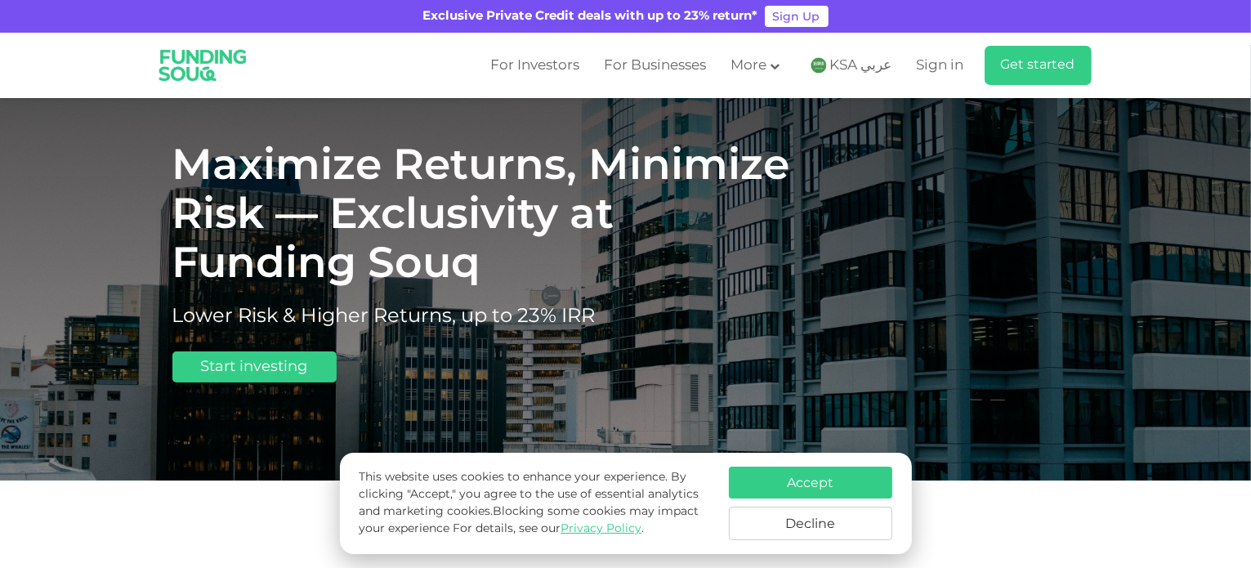
scroll to position [82, 0]
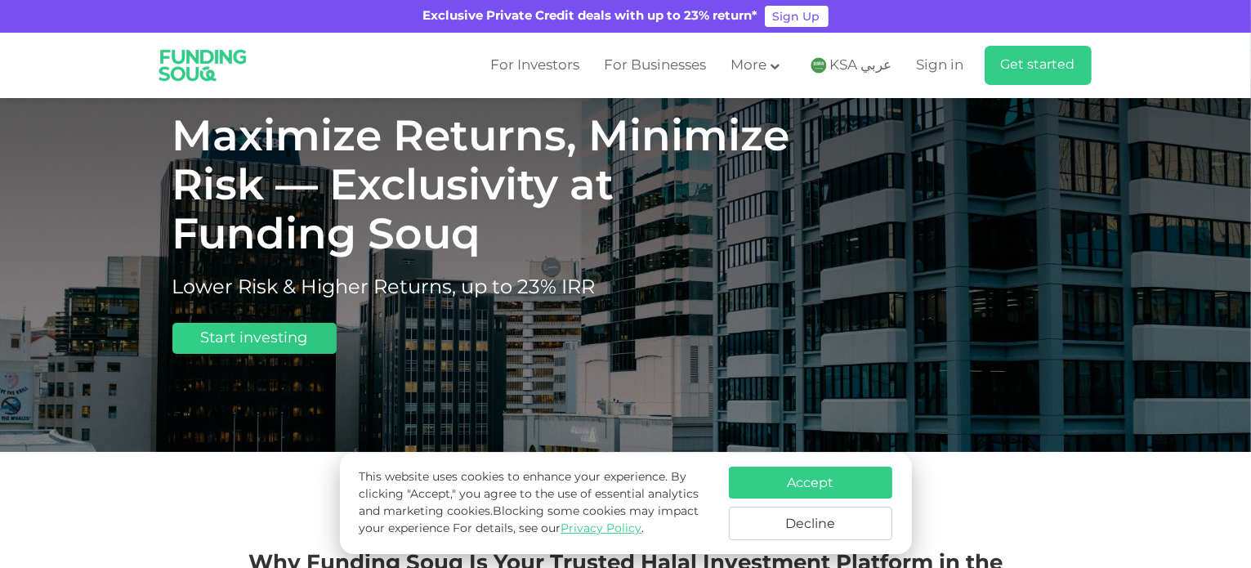
click at [272, 349] on link "Start investing" at bounding box center [254, 338] width 164 height 31
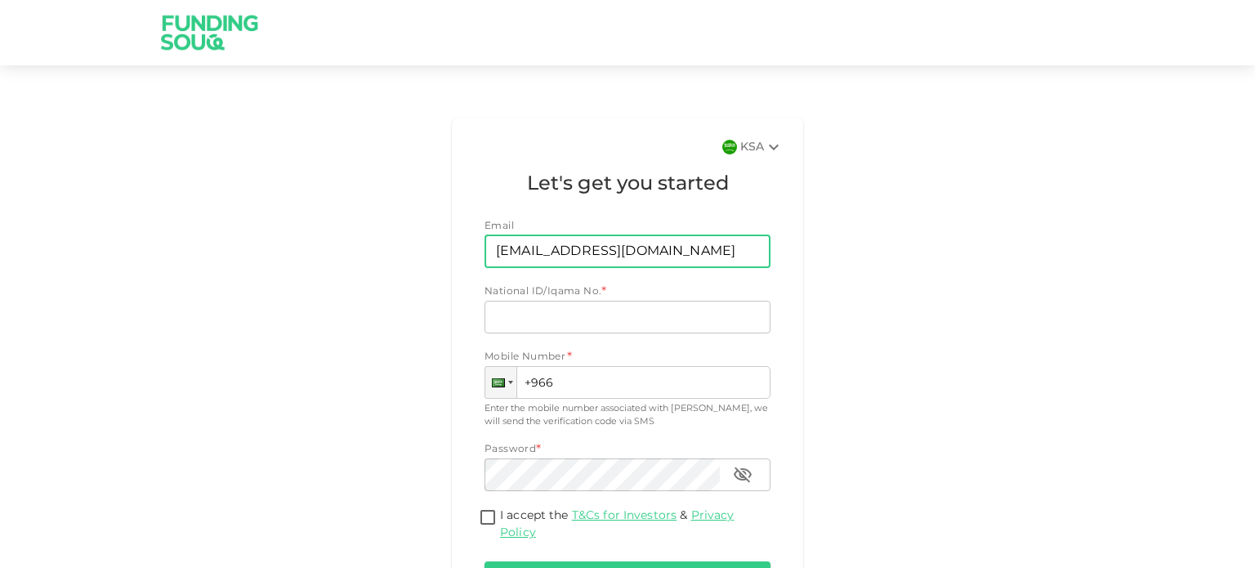
type input "[EMAIL_ADDRESS][DOMAIN_NAME]"
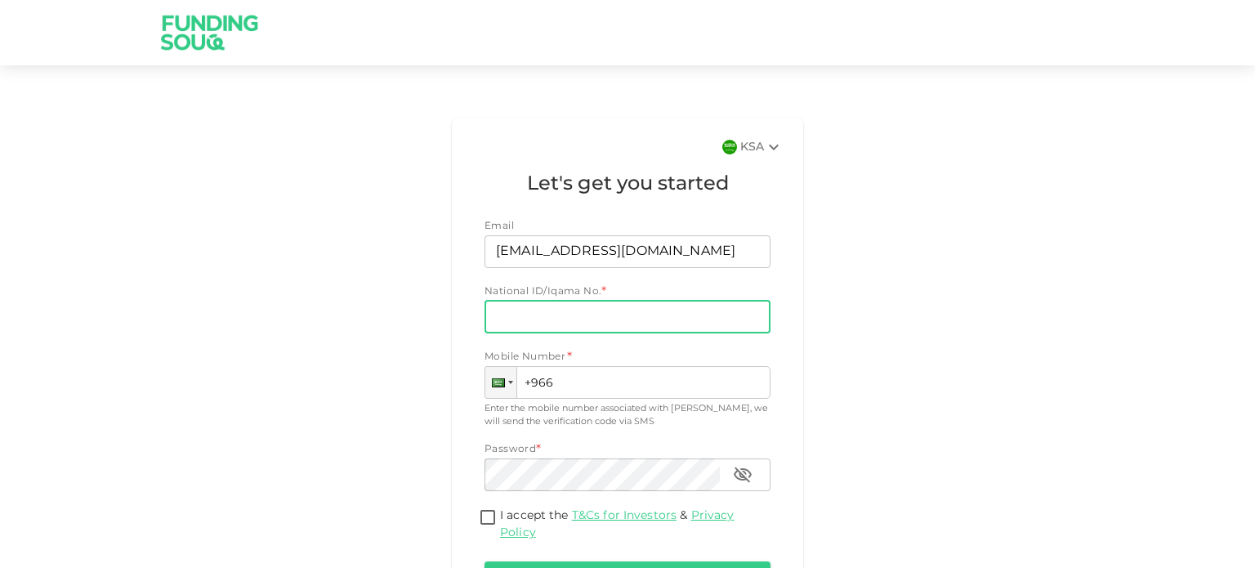
scroll to position [120, 0]
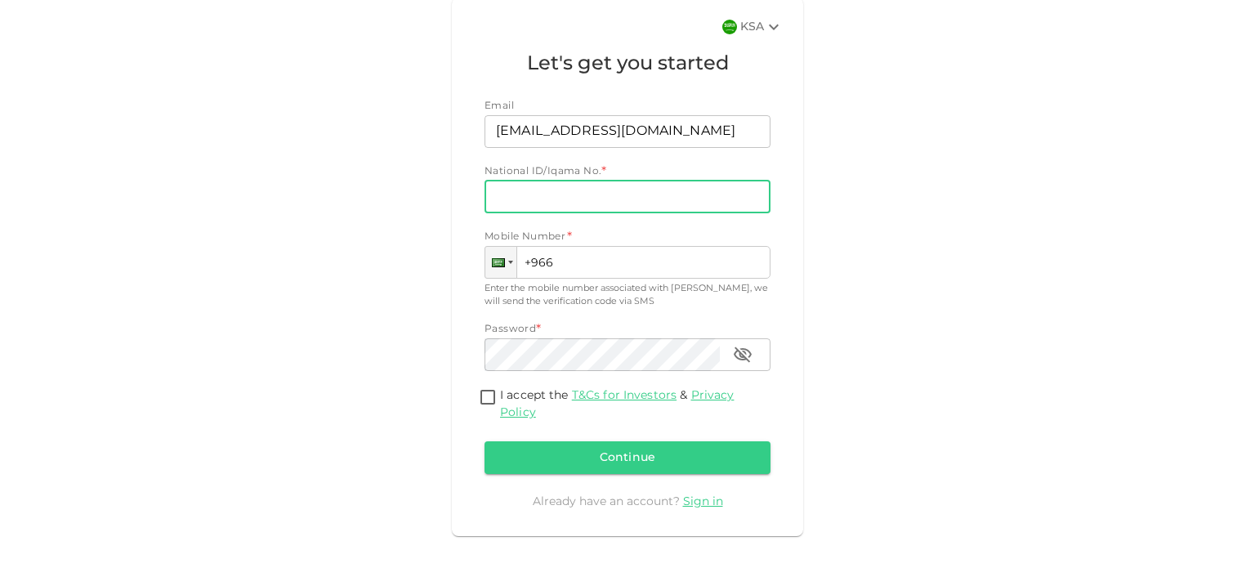
click at [552, 193] on input "National ID/Iqama No." at bounding box center [628, 197] width 286 height 33
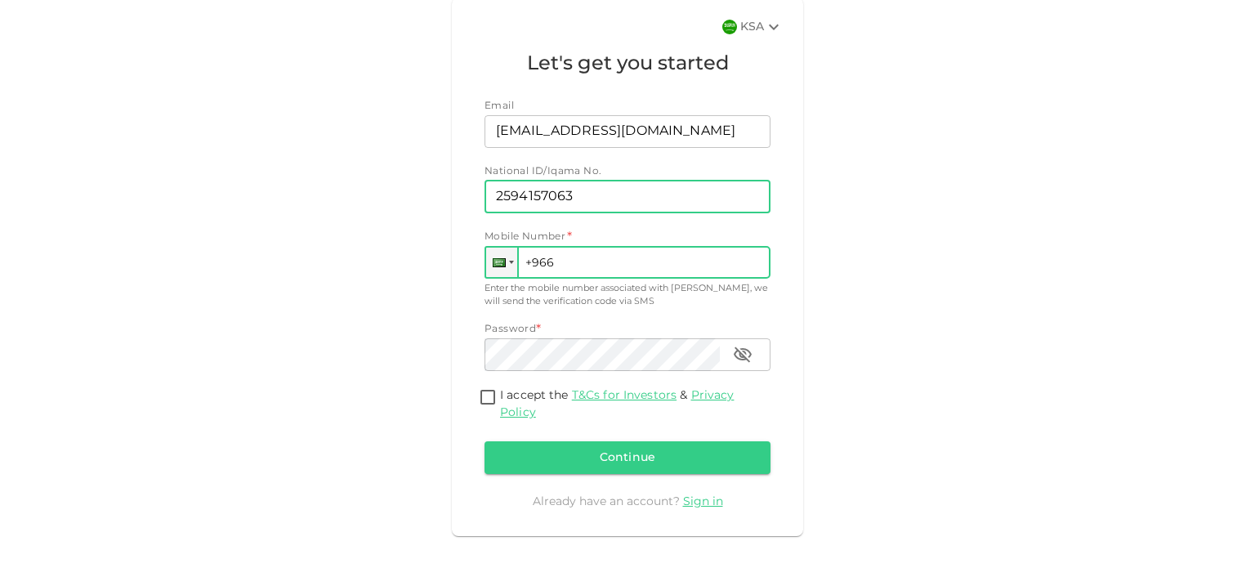
type input "2594157063"
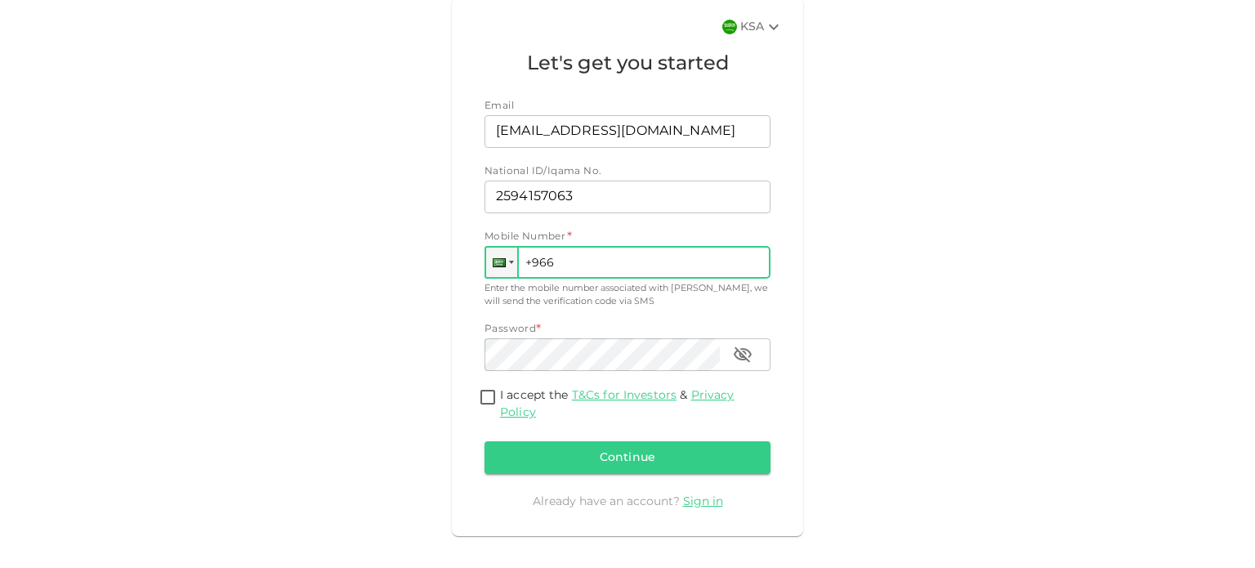
click at [580, 256] on input "+966" at bounding box center [628, 262] width 286 height 33
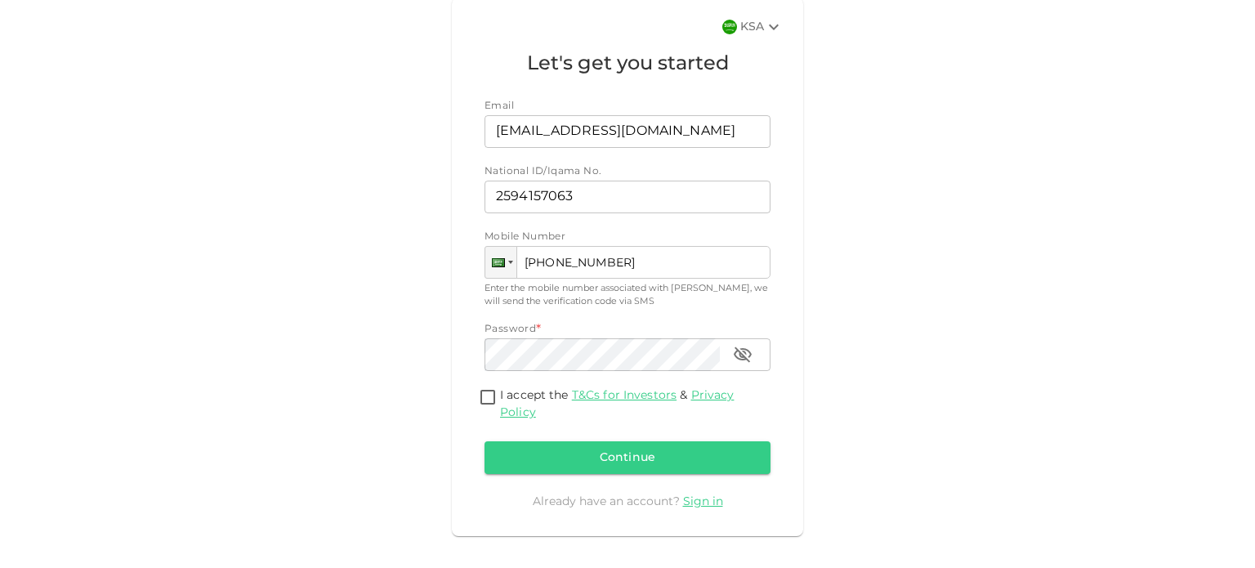
type input "[PHONE_NUMBER]"
click at [488, 401] on input "I accept the T&Cs for Investors & Privacy Policy" at bounding box center [488, 398] width 25 height 22
checkbox input "true"
click at [535, 456] on button "Continue" at bounding box center [628, 457] width 286 height 33
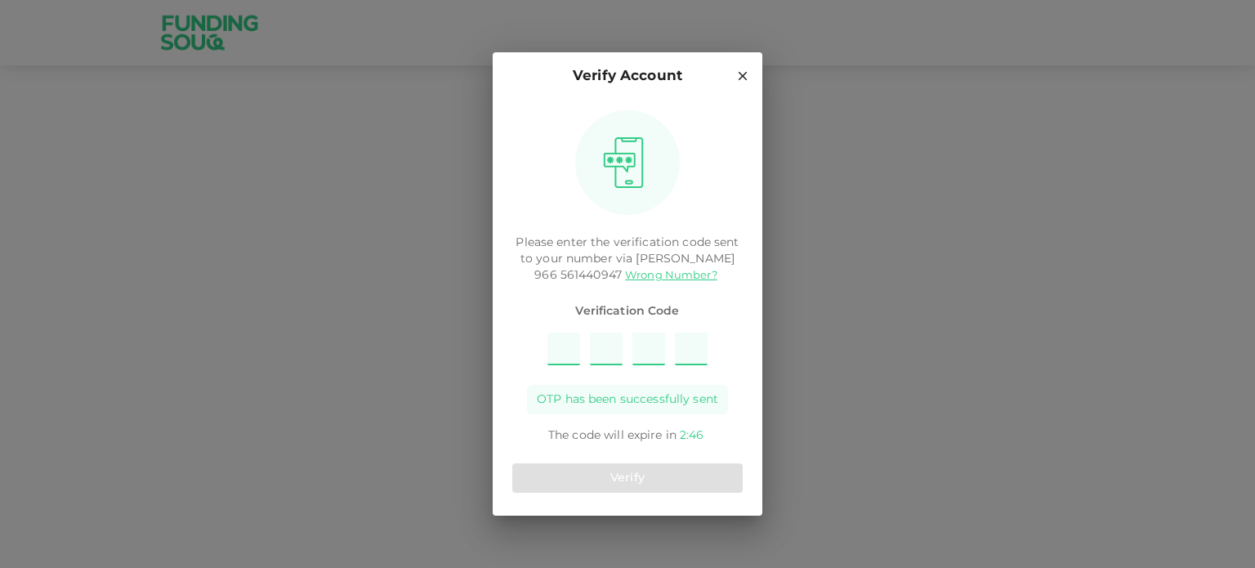
type input "9"
type input "6"
type input "7"
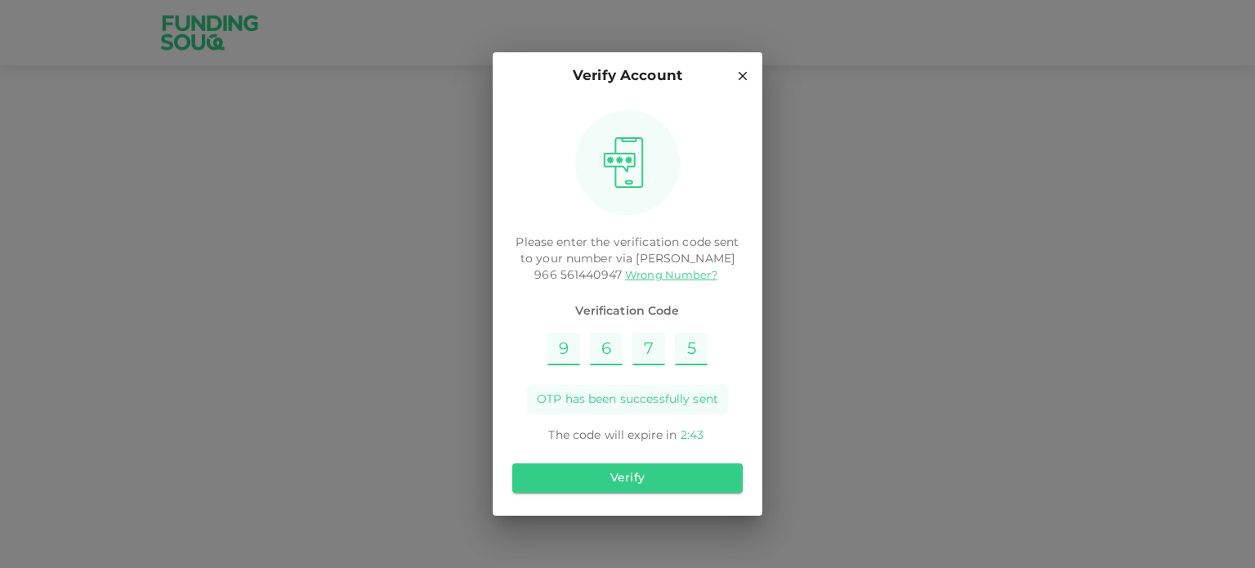
type input "5"
click at [649, 487] on button "Verify" at bounding box center [627, 477] width 230 height 29
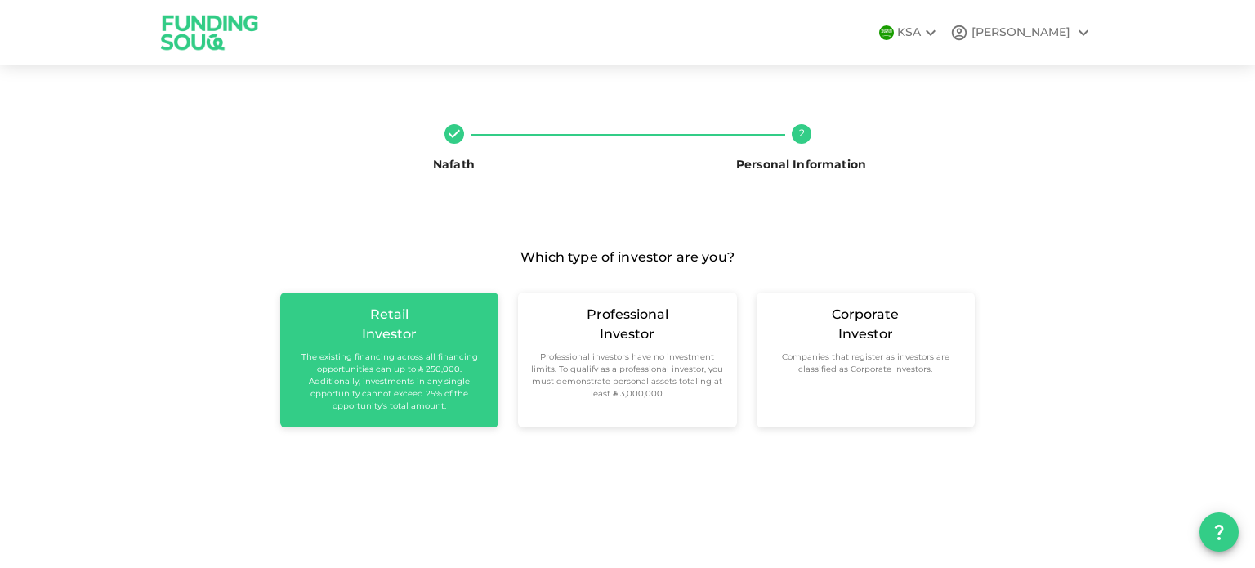
click at [467, 330] on div "Retail Investor The existing financing across all financing opportunities can u…" at bounding box center [389, 359] width 192 height 107
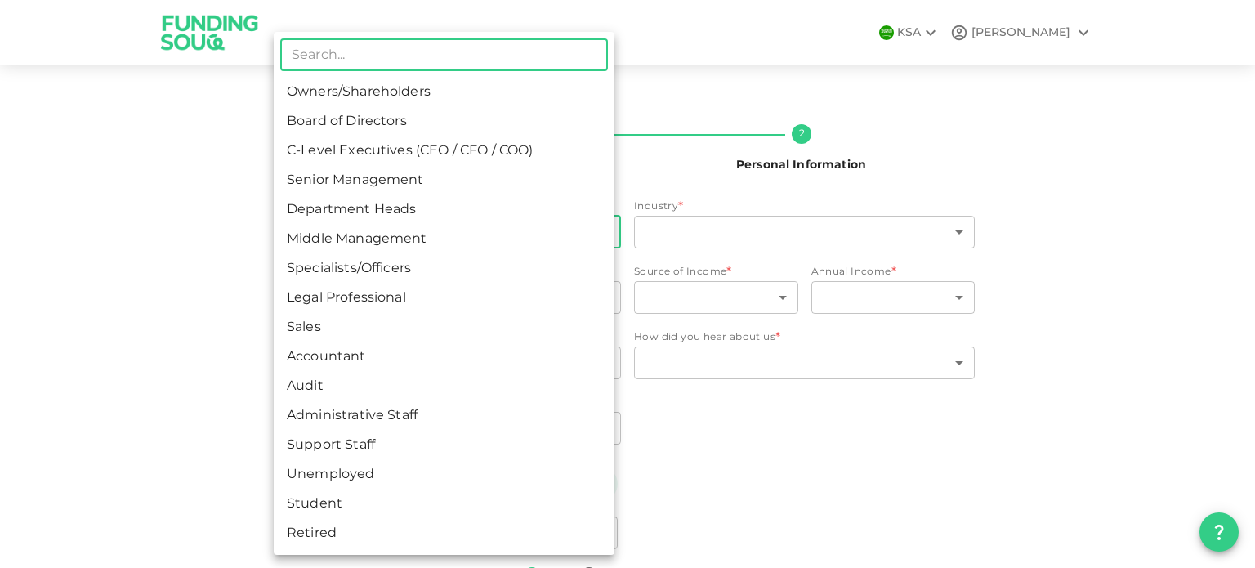
click at [341, 228] on body "KSA SYED Nafath 2 Personal Information Employment Status * ​ ​ Industry * ​ ​ C…" at bounding box center [627, 284] width 1255 height 568
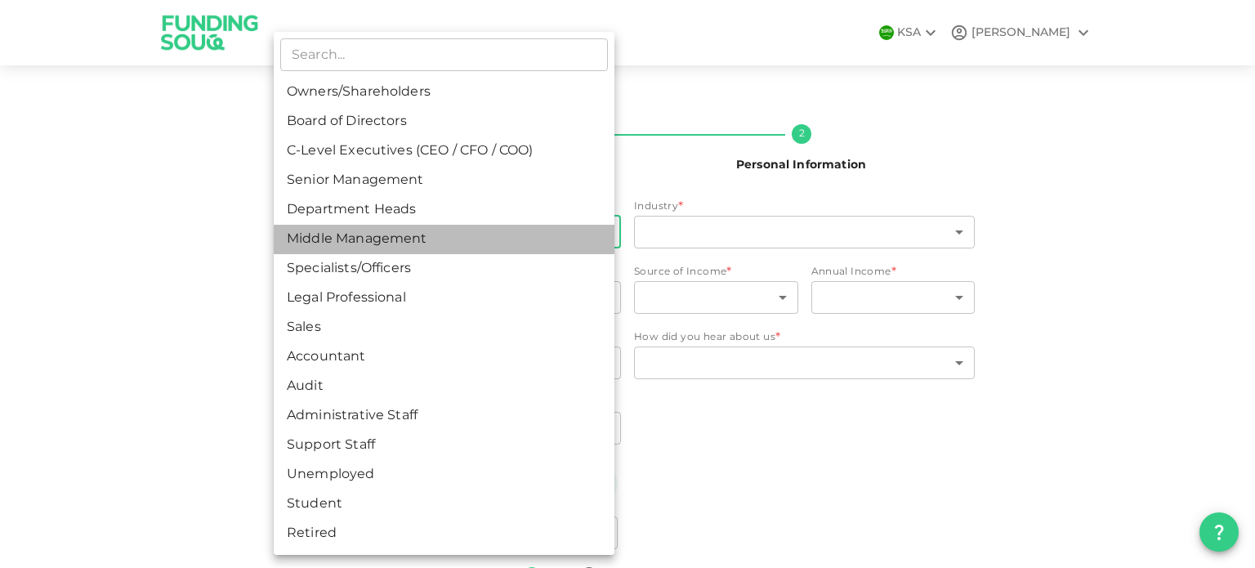
click at [384, 232] on li "Middle Management" at bounding box center [444, 239] width 341 height 29
type input "6"
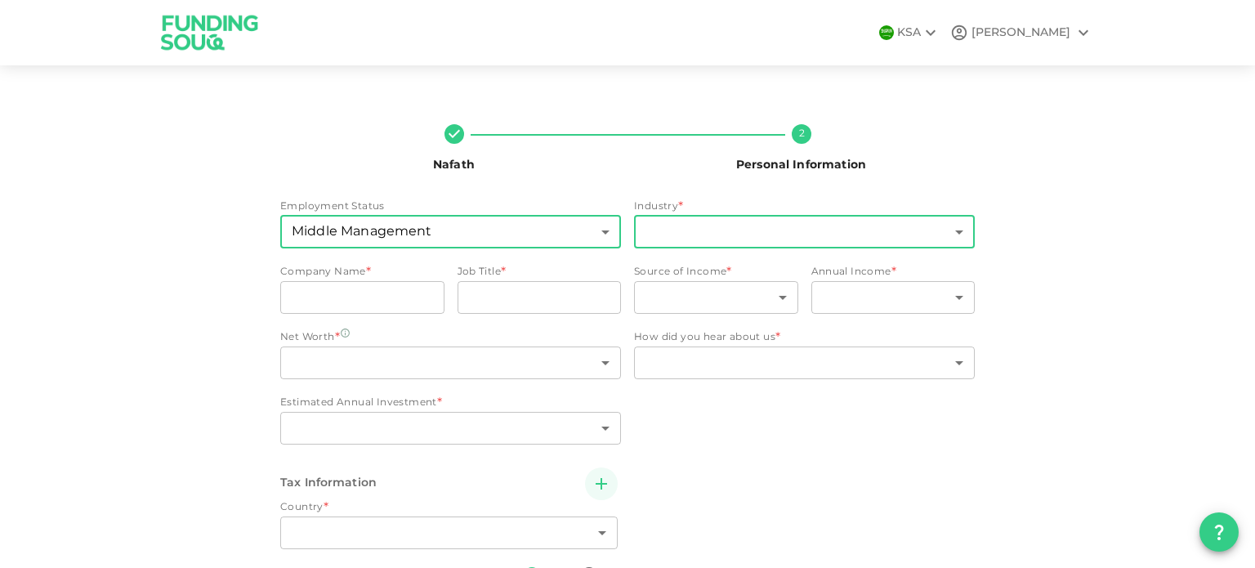
click at [709, 233] on body "KSA SYED Nafath 2 Personal Information Employment Status Middle Management 6 ​ …" at bounding box center [627, 284] width 1255 height 568
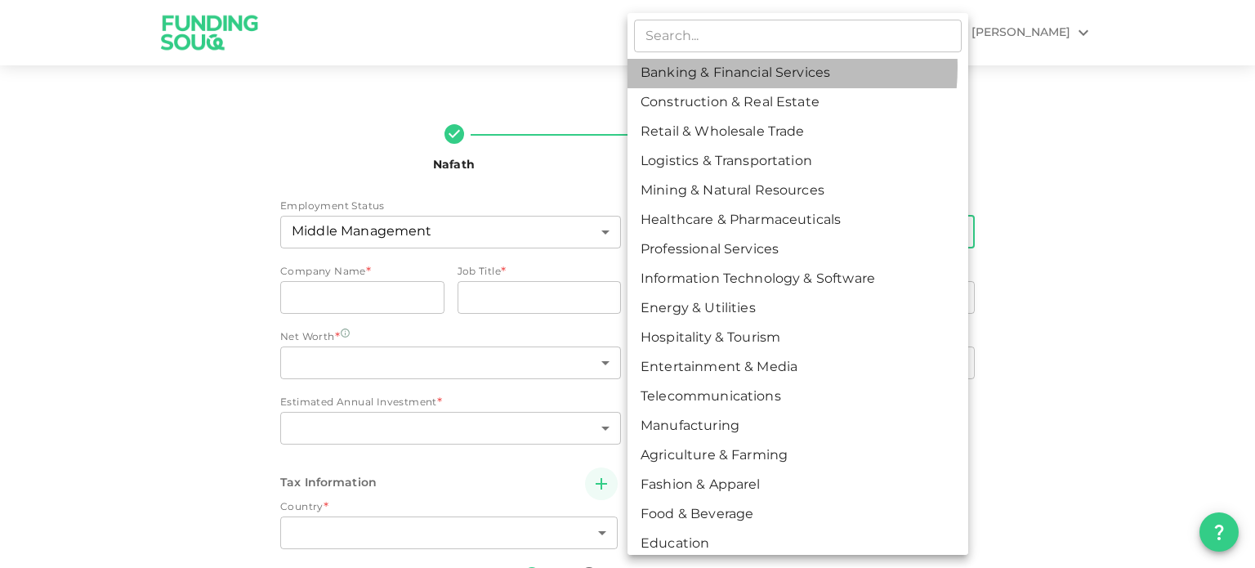
click at [724, 68] on li "Banking & Financial Services" at bounding box center [798, 73] width 341 height 29
type input "1"
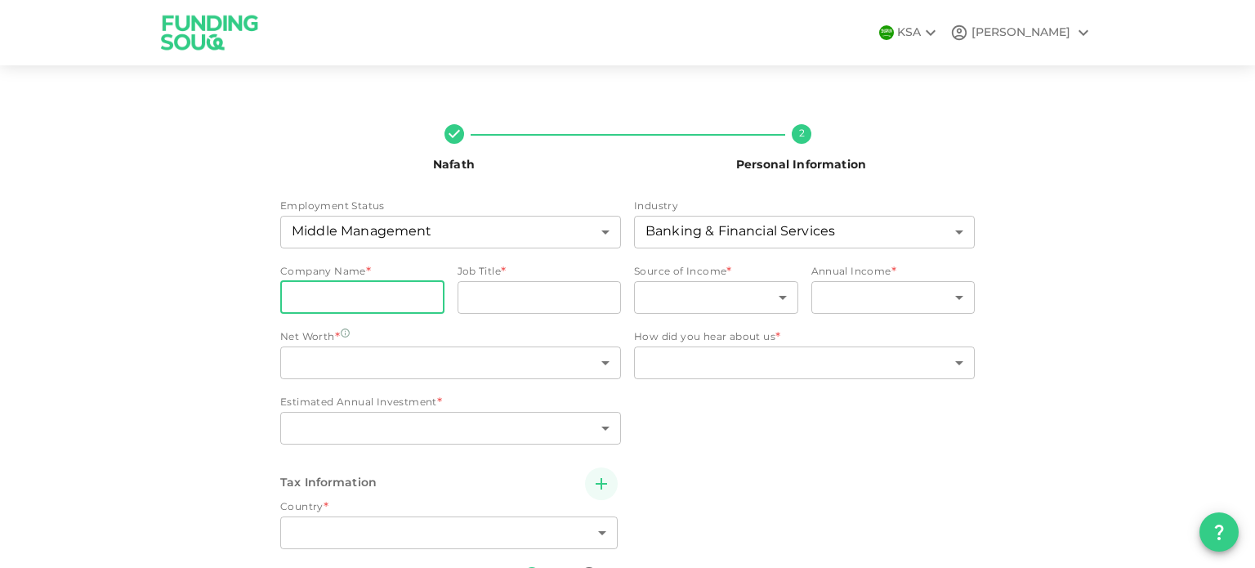
click at [380, 292] on input "companyName" at bounding box center [362, 297] width 164 height 33
type input "t"
type input "Tamweel Aloula"
type input "Project Manager"
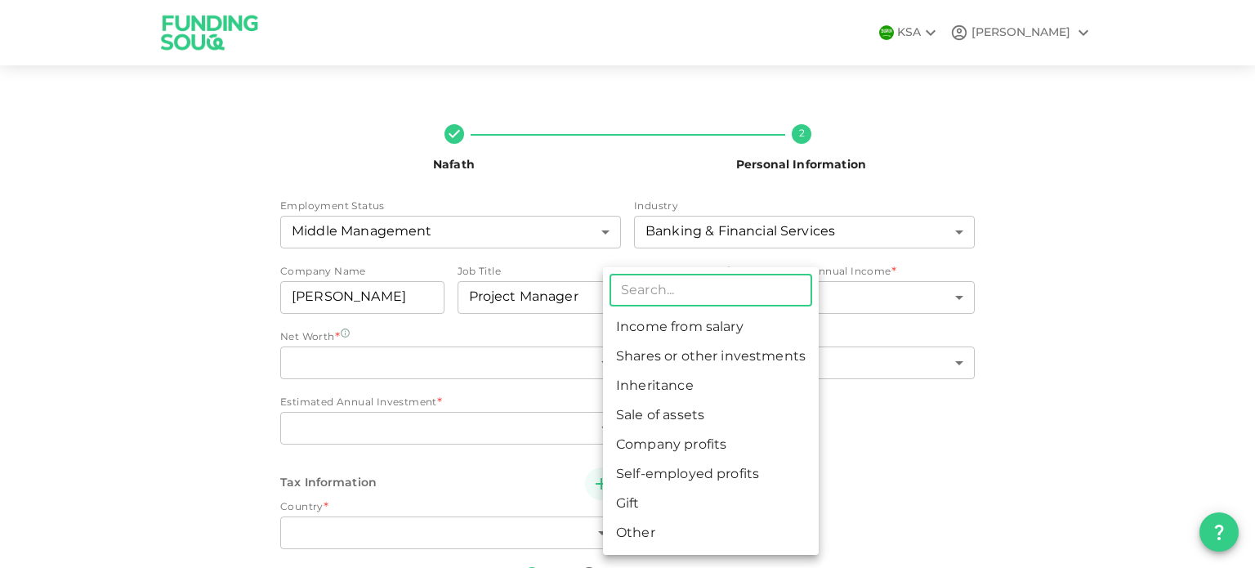
click at [641, 320] on li "Income from salary" at bounding box center [711, 327] width 216 height 29
type input "1"
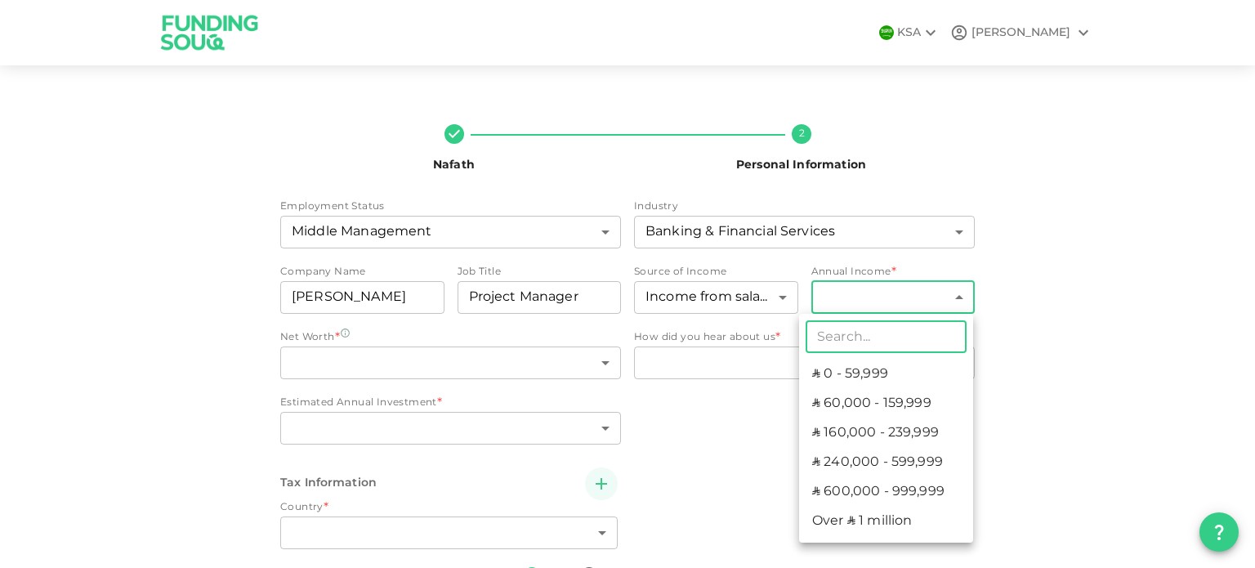
click at [891, 292] on body "KSA SYED Nafath 2 Personal Information Employment Status Middle Management 6 ​ …" at bounding box center [627, 284] width 1255 height 568
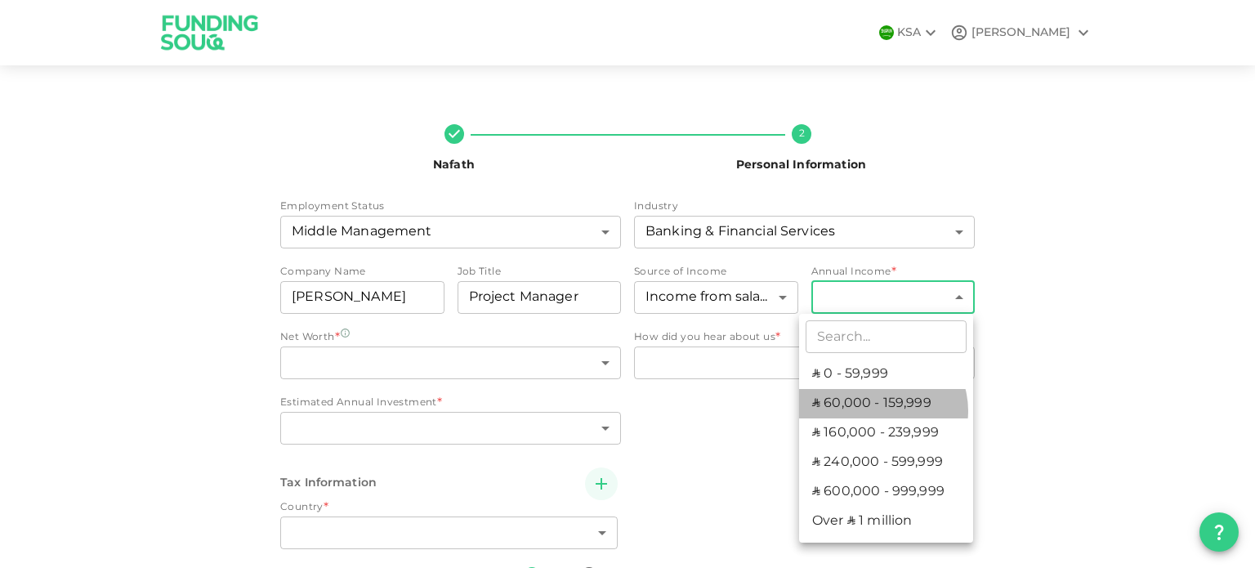
click at [882, 410] on li "ʢ 60,000 - 159,999" at bounding box center [886, 403] width 174 height 29
type input "2"
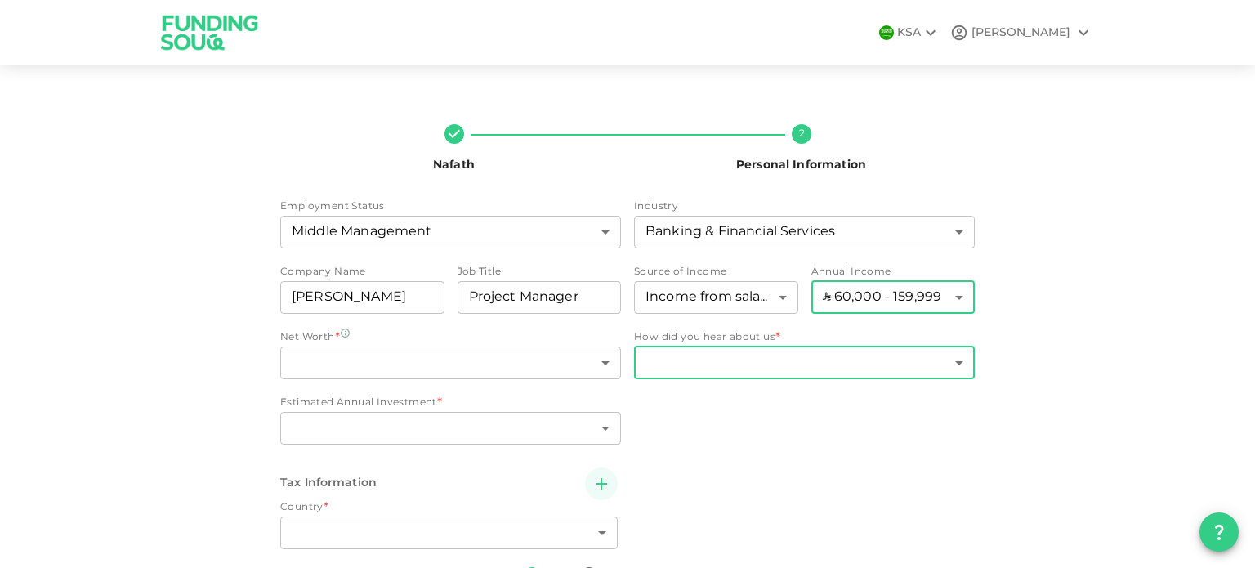
click at [809, 360] on body "KSA SYED Nafath 2 Personal Information Employment Status Middle Management 6 ​ …" at bounding box center [627, 284] width 1255 height 568
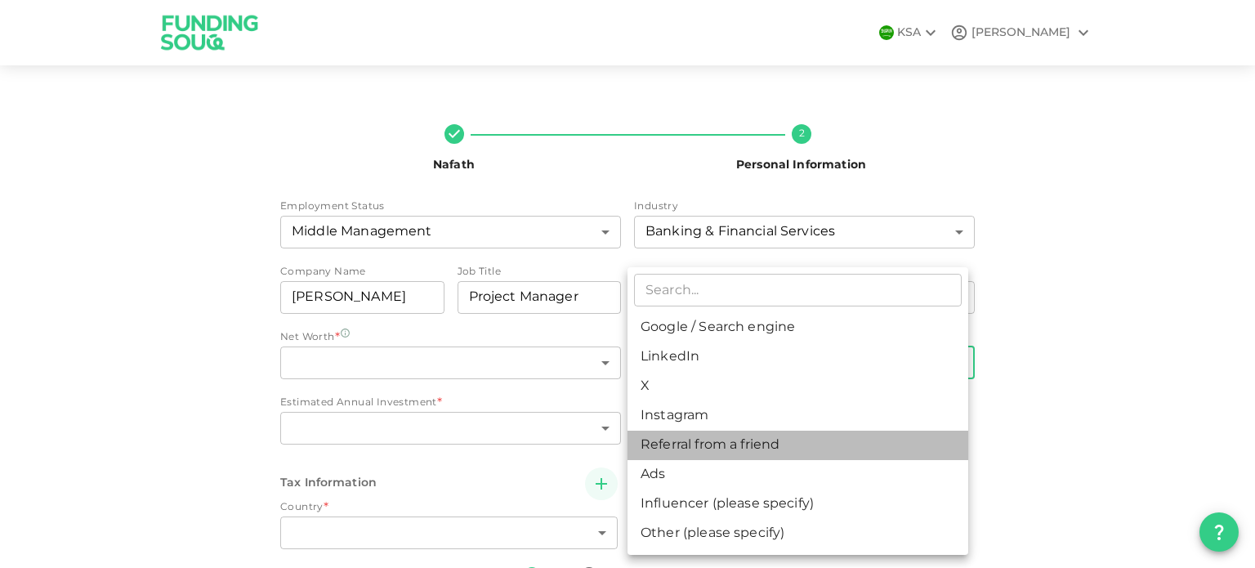
click at [722, 445] on li "Referral from a friend" at bounding box center [798, 445] width 341 height 29
type input "10"
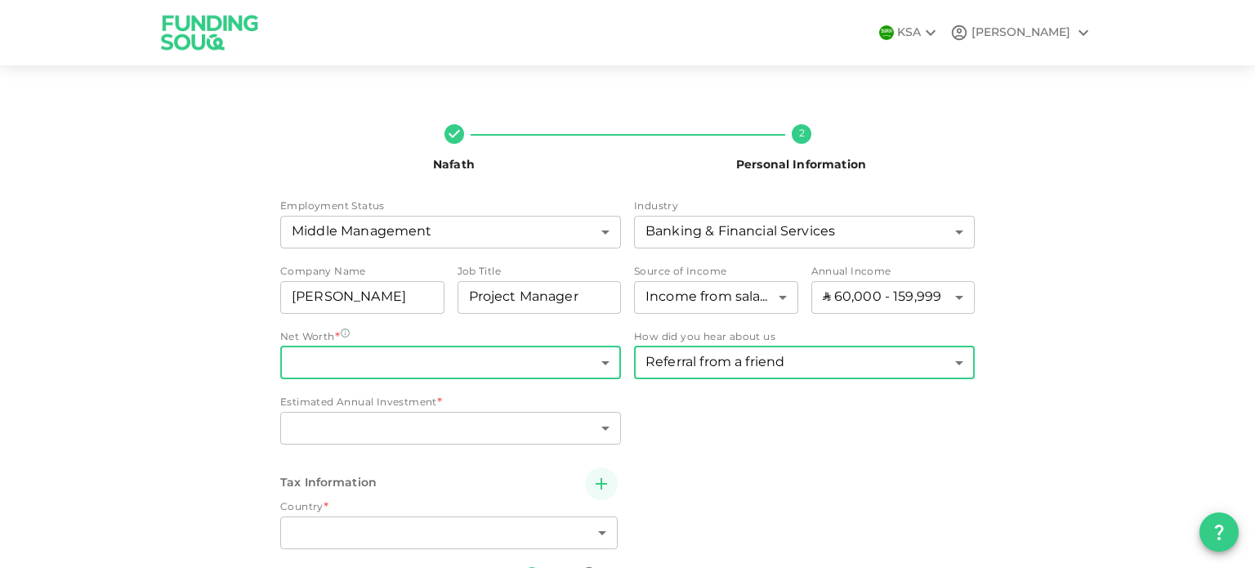
click at [386, 362] on body "KSA SYED Nafath 2 Personal Information Employment Status Middle Management 6 ​ …" at bounding box center [627, 284] width 1255 height 568
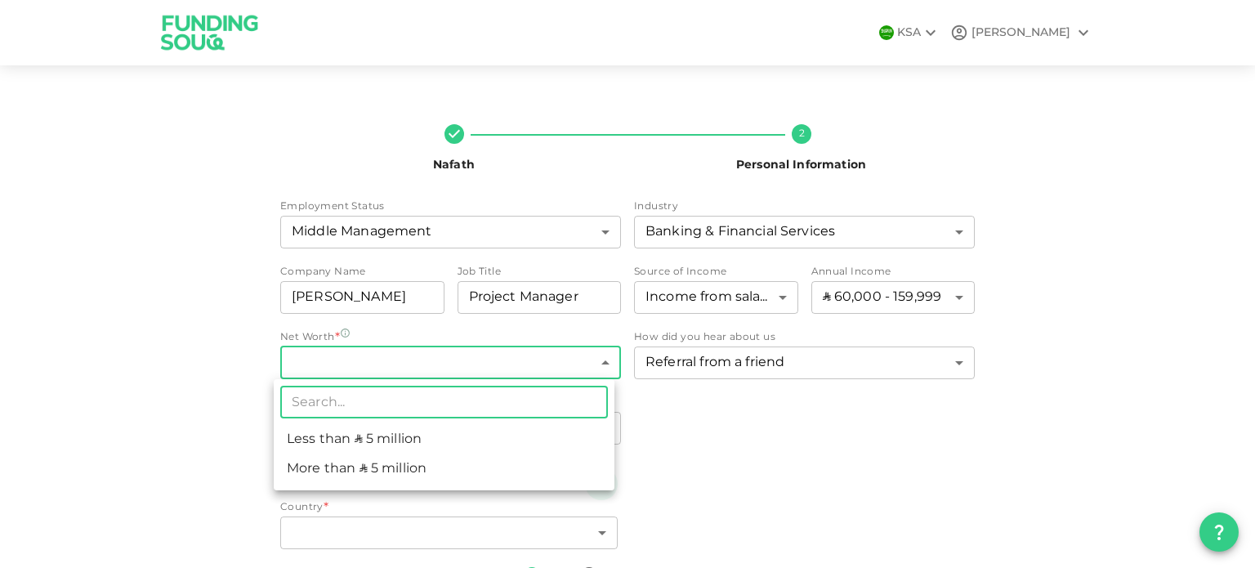
click at [396, 453] on li "Less than ʢ 5 million" at bounding box center [444, 439] width 341 height 29
type input "1"
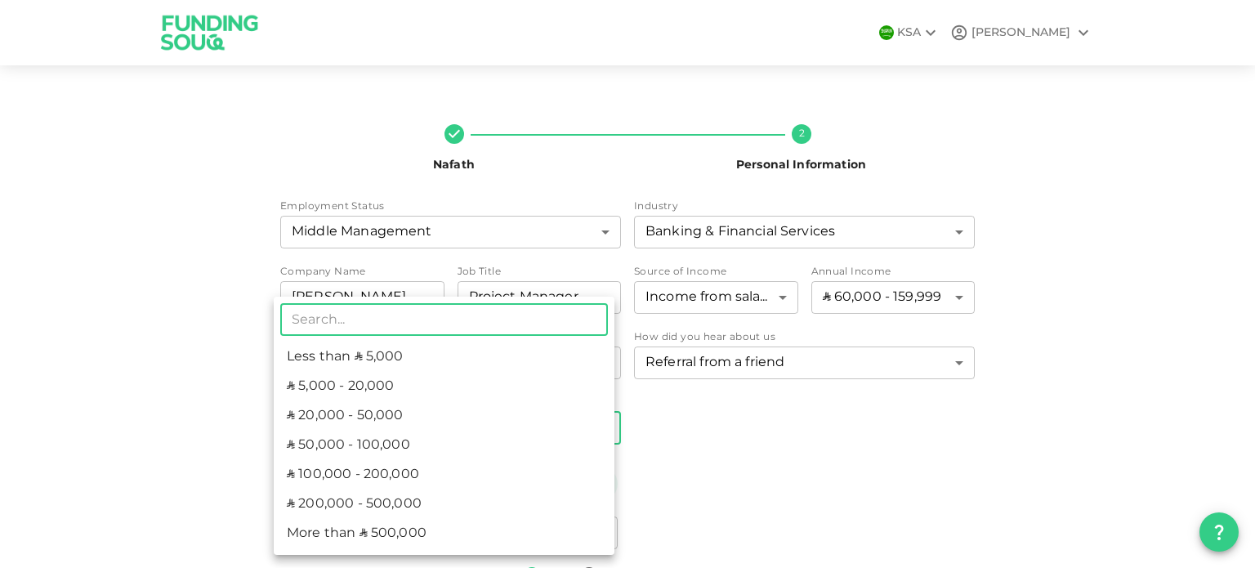
click at [376, 426] on body "KSA SYED Nafath 2 Personal Information Employment Status Middle Management 6 ​ …" at bounding box center [627, 284] width 1255 height 568
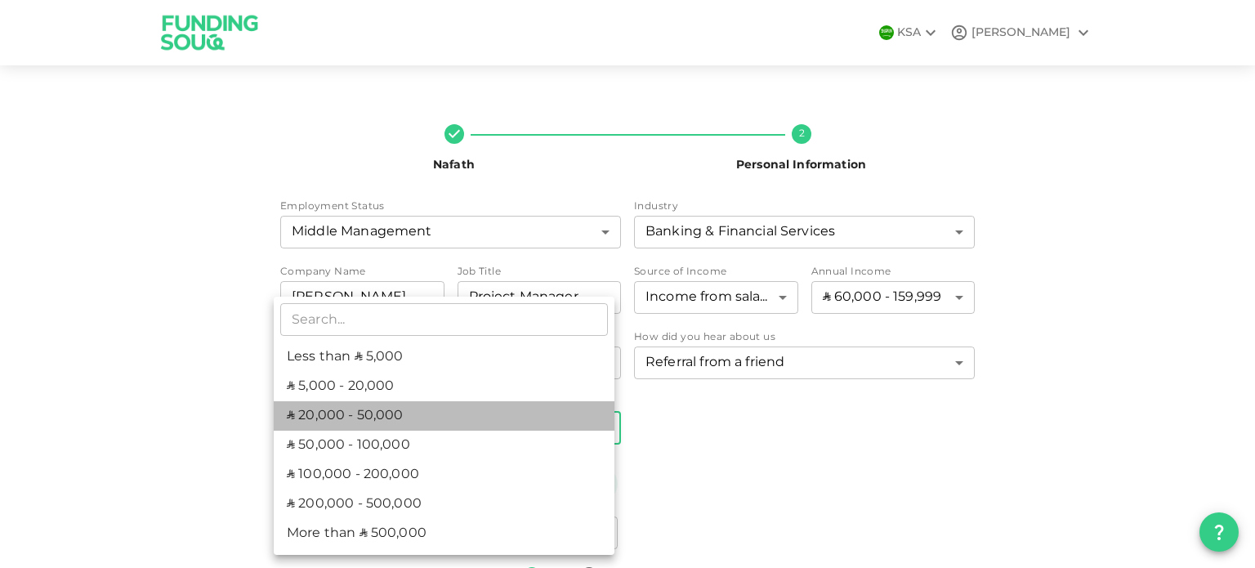
click at [364, 414] on li "ʢ 20,000 - 50,000" at bounding box center [444, 415] width 341 height 29
type input "3"
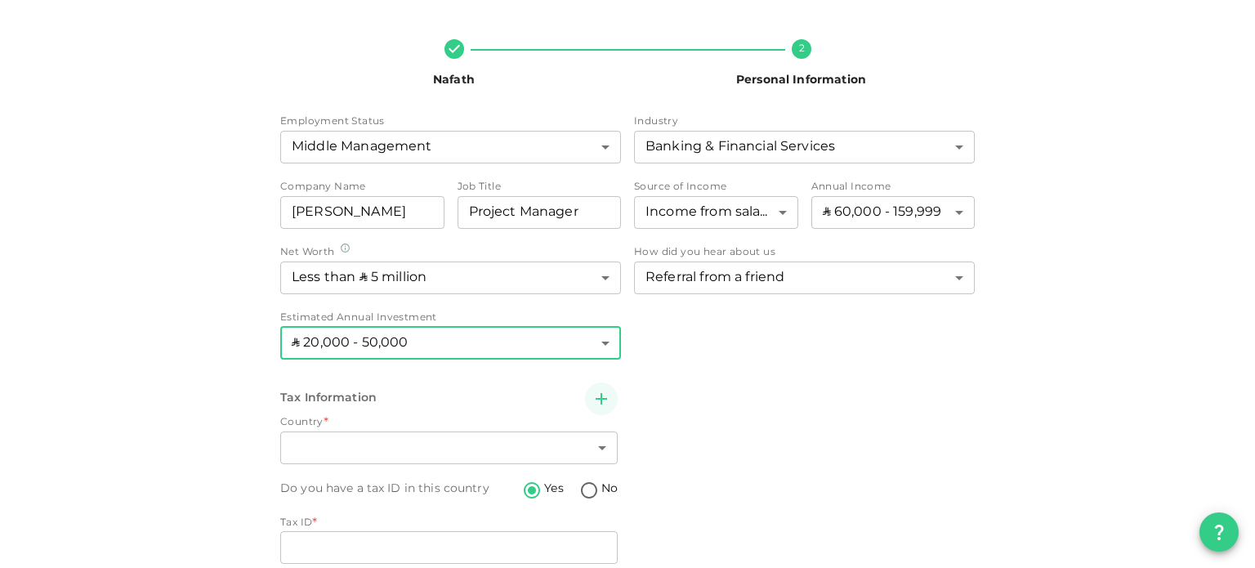
scroll to position [153, 0]
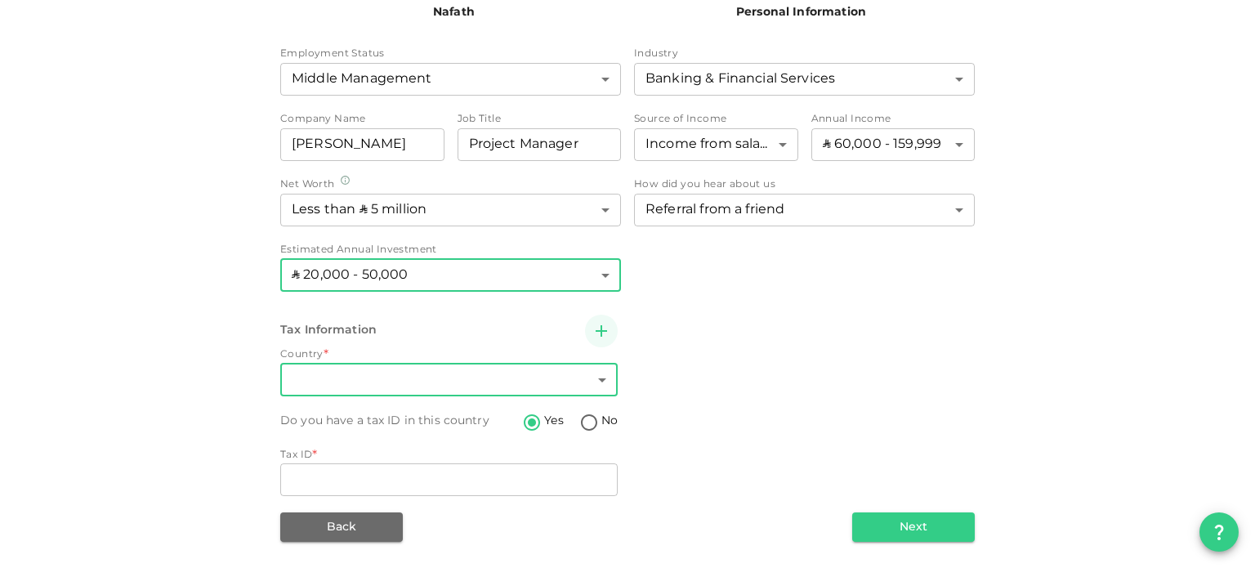
click at [425, 389] on body "KSA SYED Nafath 2 Personal Information Employment Status Middle Management 6 ​ …" at bounding box center [627, 284] width 1255 height 568
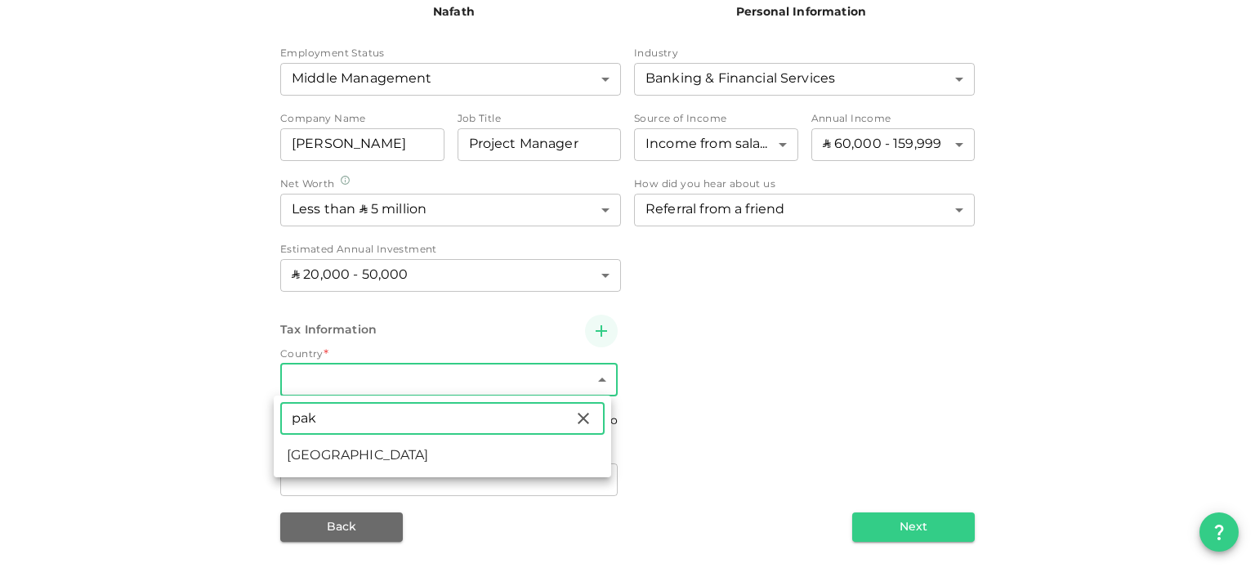
type input "pak"
click at [367, 457] on li "Pakistan" at bounding box center [443, 455] width 338 height 29
type input "149"
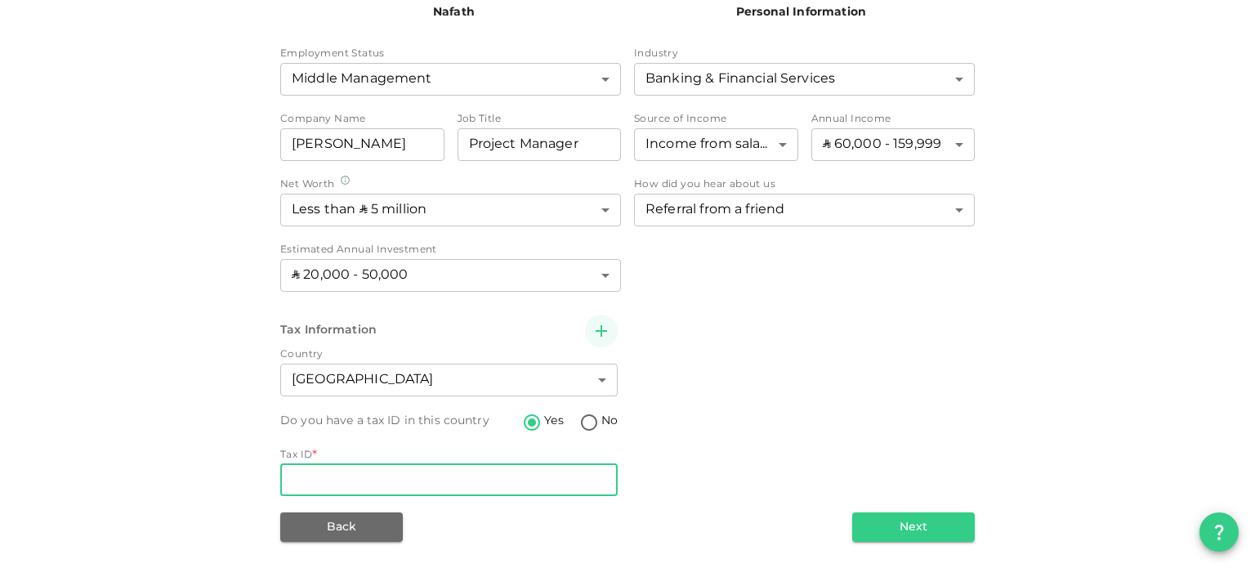
click at [436, 482] on input "Tax ID" at bounding box center [449, 479] width 338 height 33
type input "4220190841719"
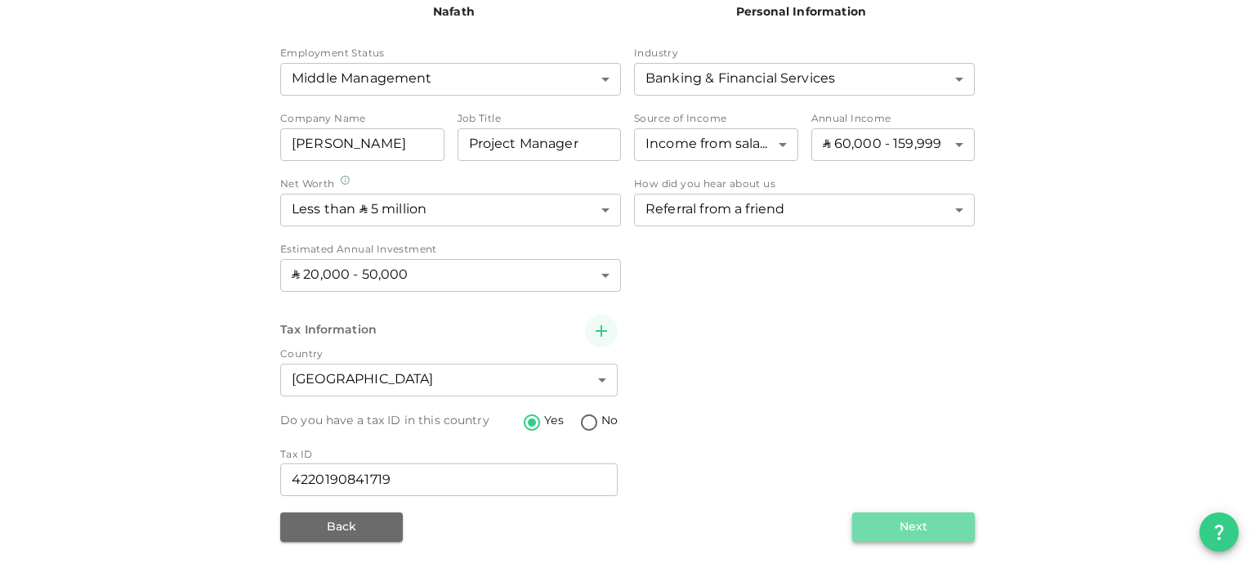
click at [898, 531] on button "Next" at bounding box center [913, 526] width 123 height 29
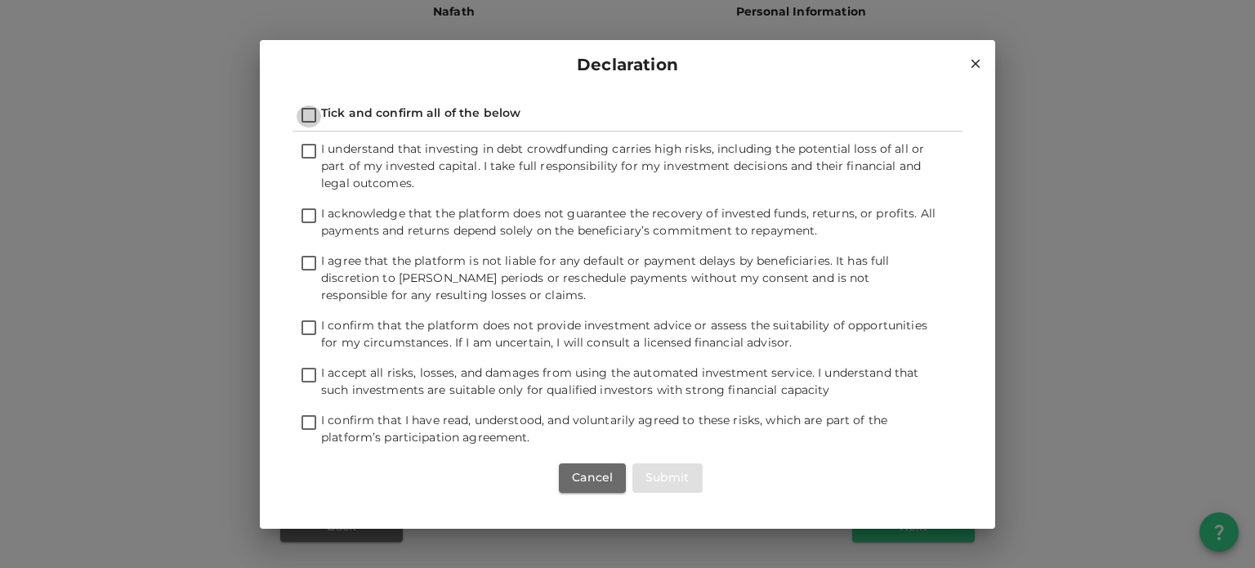
click at [307, 111] on input "Tick and confirm all of the below" at bounding box center [309, 116] width 25 height 22
checkbox input "true"
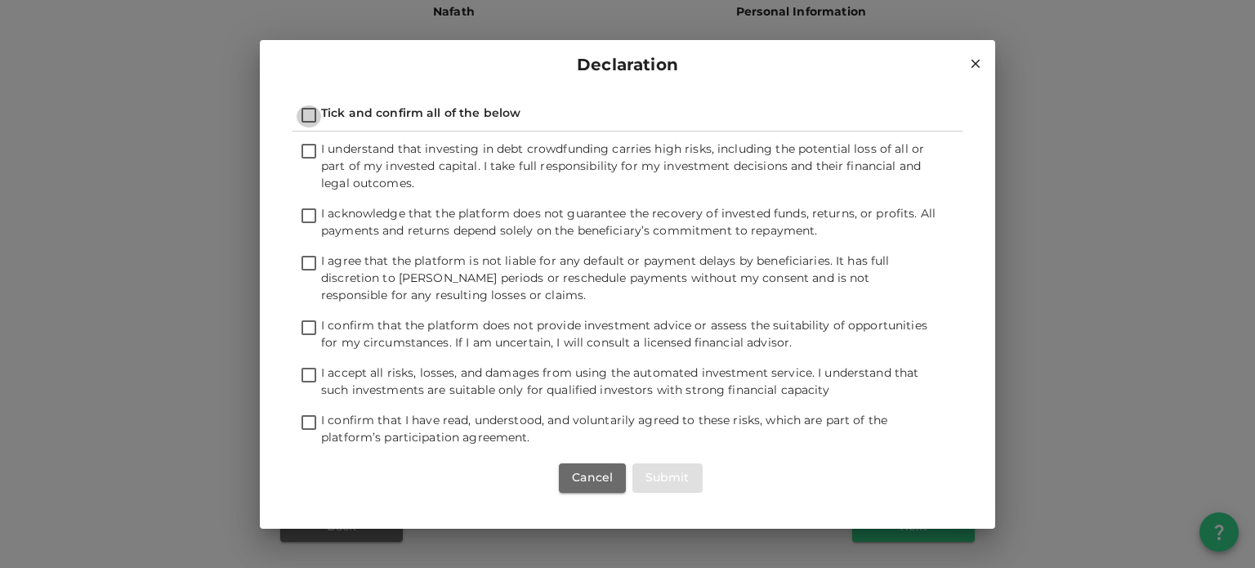
checkbox input "true"
click at [664, 473] on button "Submit" at bounding box center [668, 477] width 70 height 29
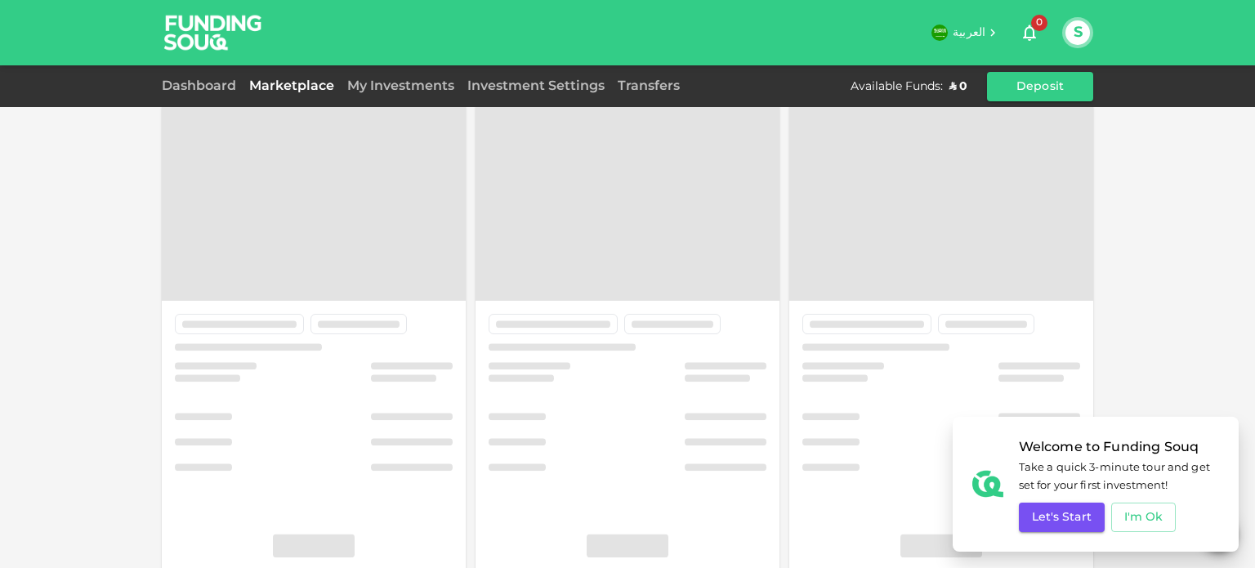
scroll to position [153, 0]
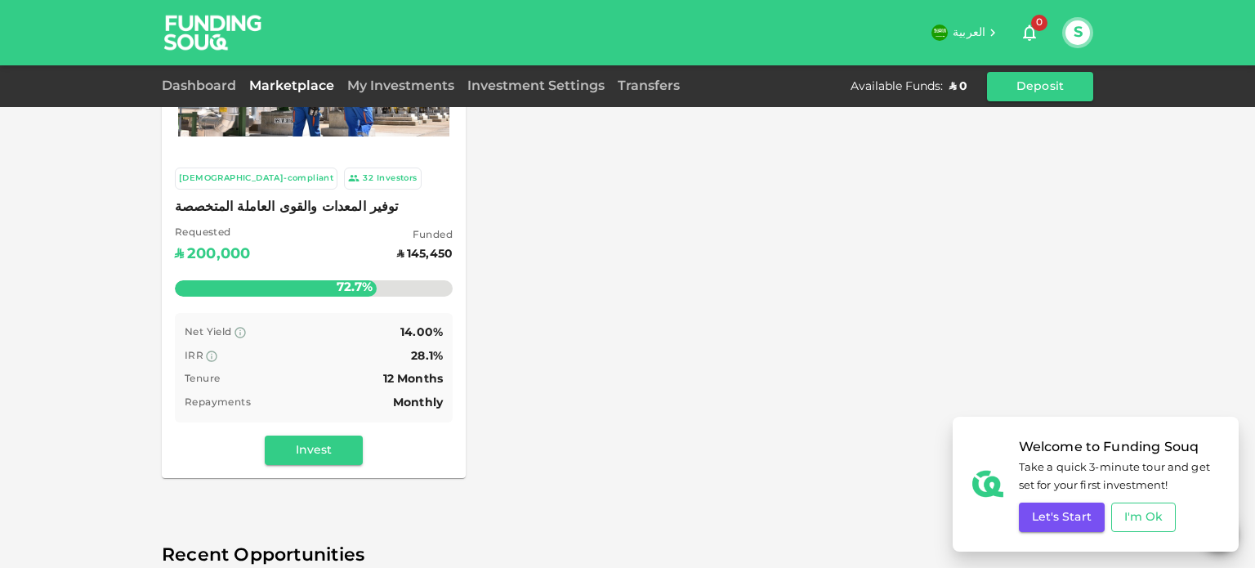
click at [1150, 526] on button "I'm Ok" at bounding box center [1143, 517] width 65 height 29
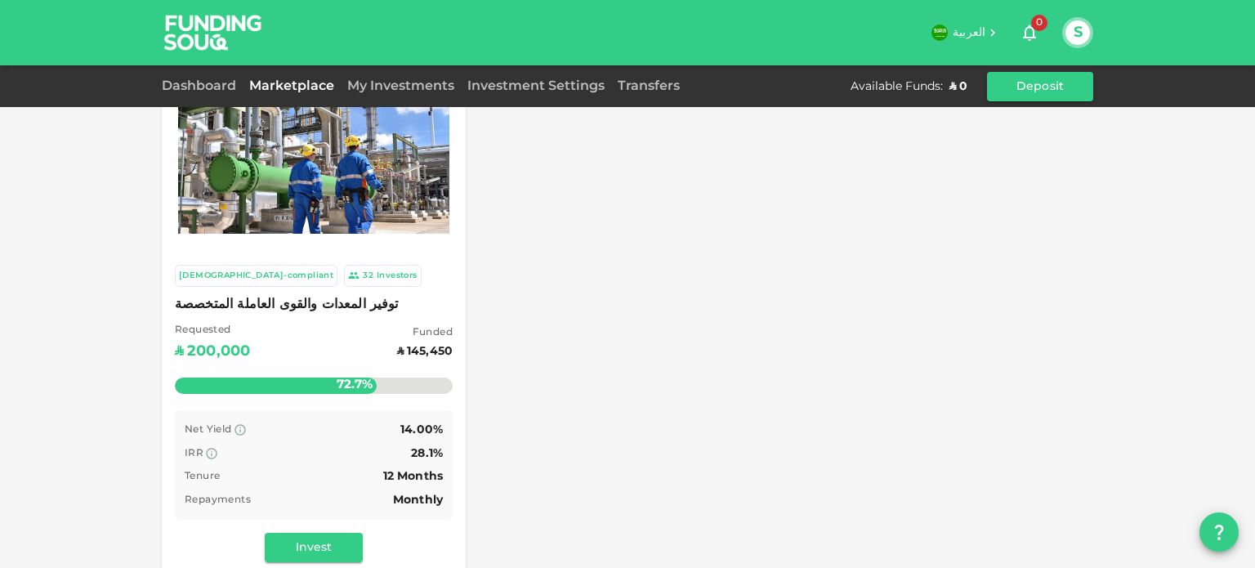
scroll to position [27, 0]
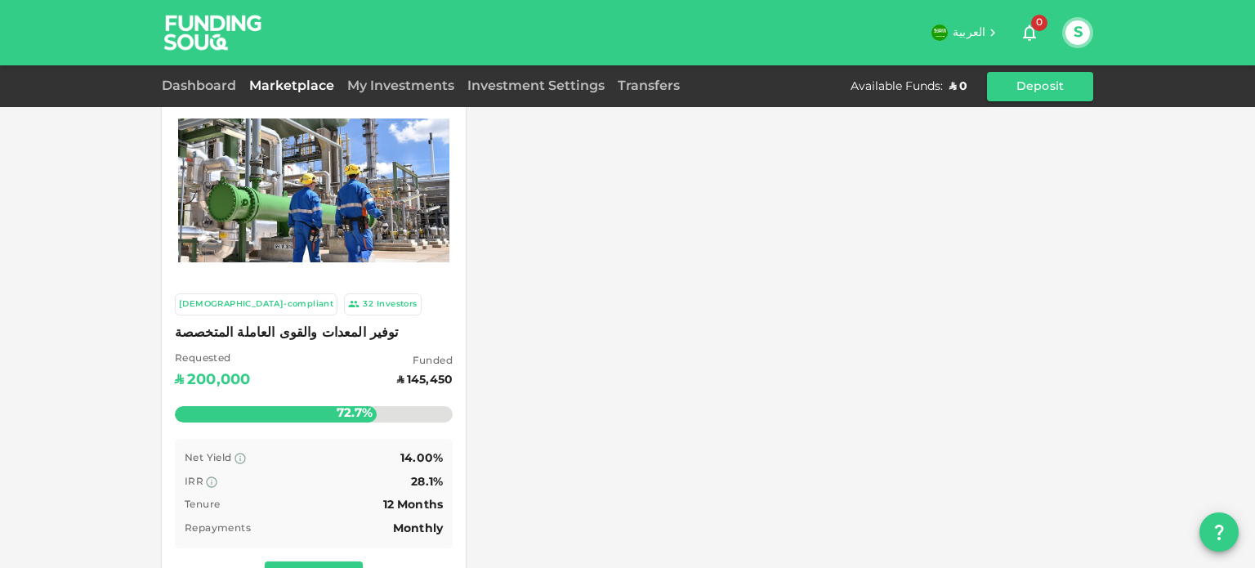
click at [363, 303] on div "32" at bounding box center [368, 304] width 11 height 14
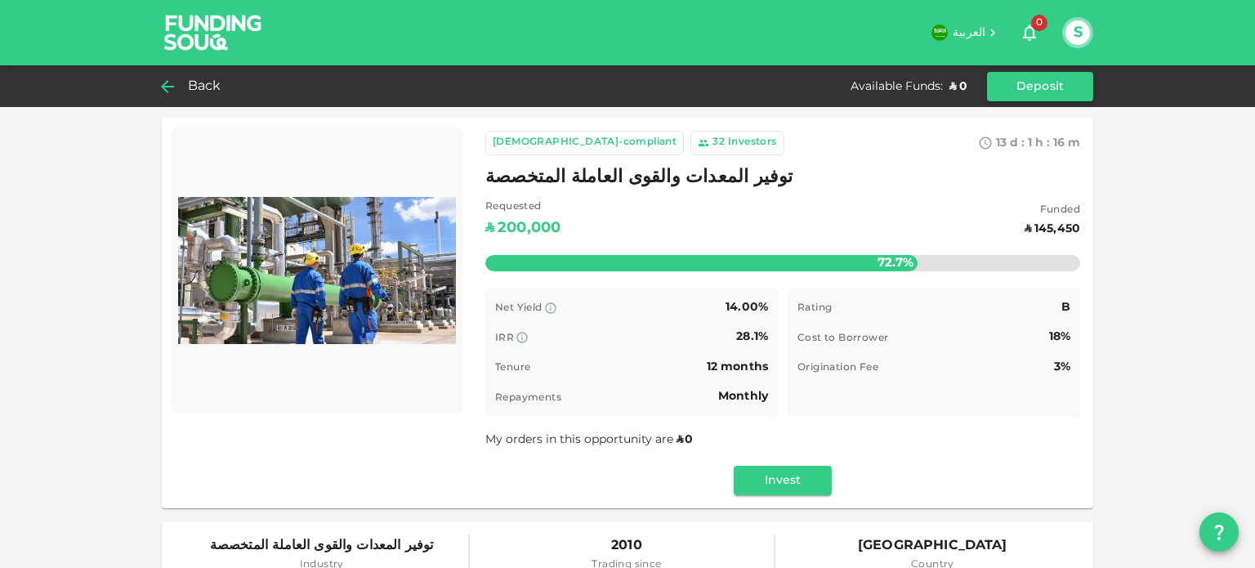
click at [199, 85] on span "Back" at bounding box center [205, 86] width 34 height 23
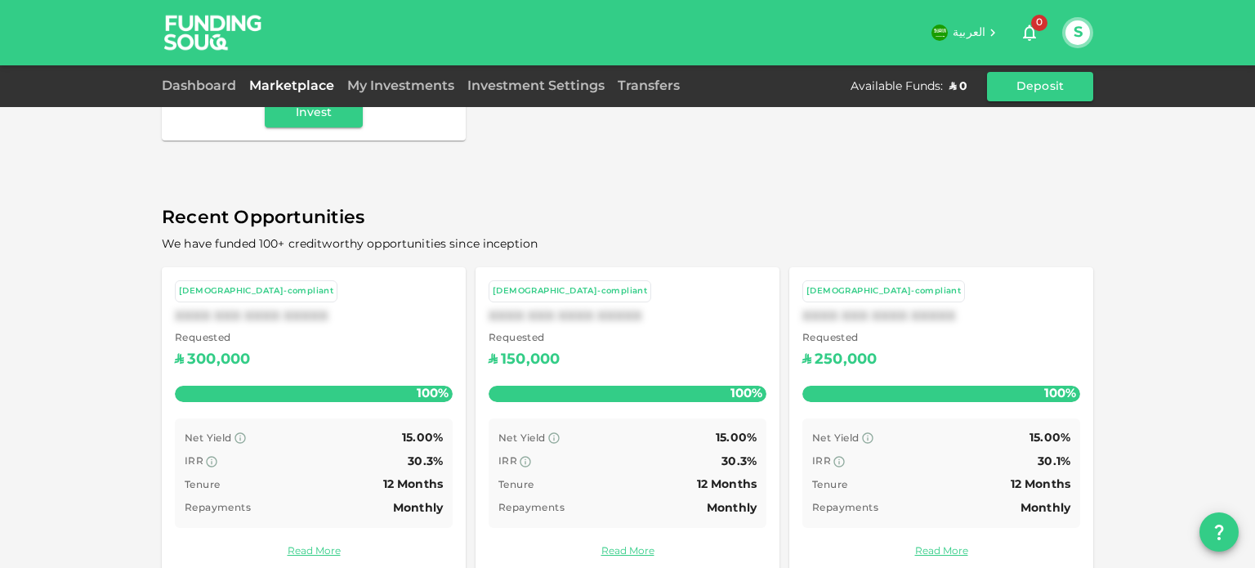
scroll to position [517, 0]
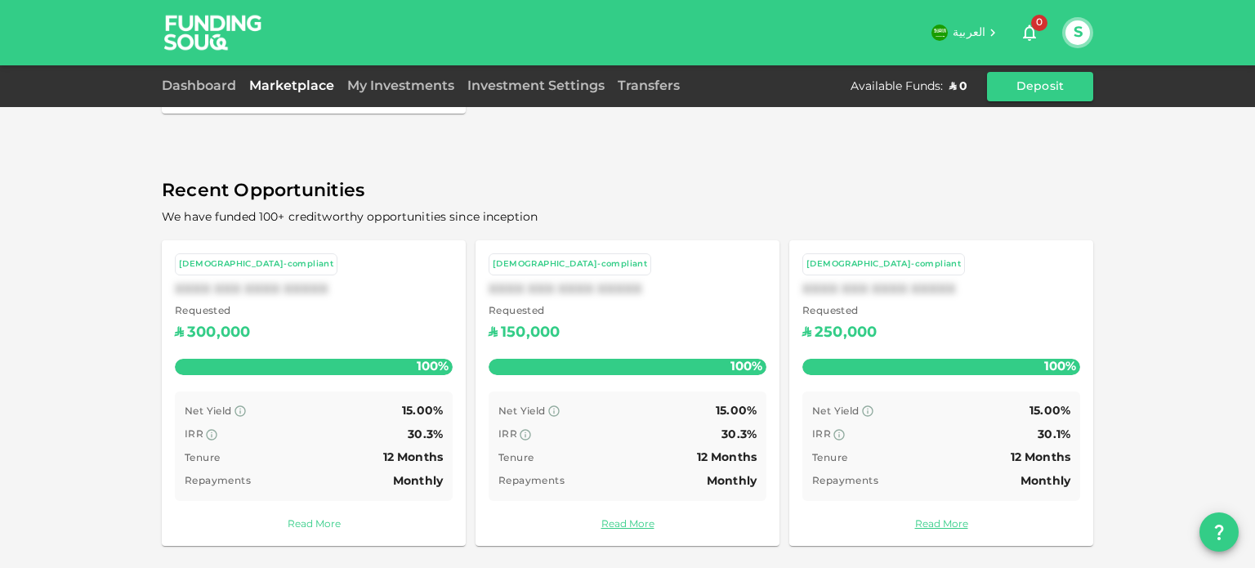
click at [304, 521] on link "Read More" at bounding box center [314, 525] width 278 height 16
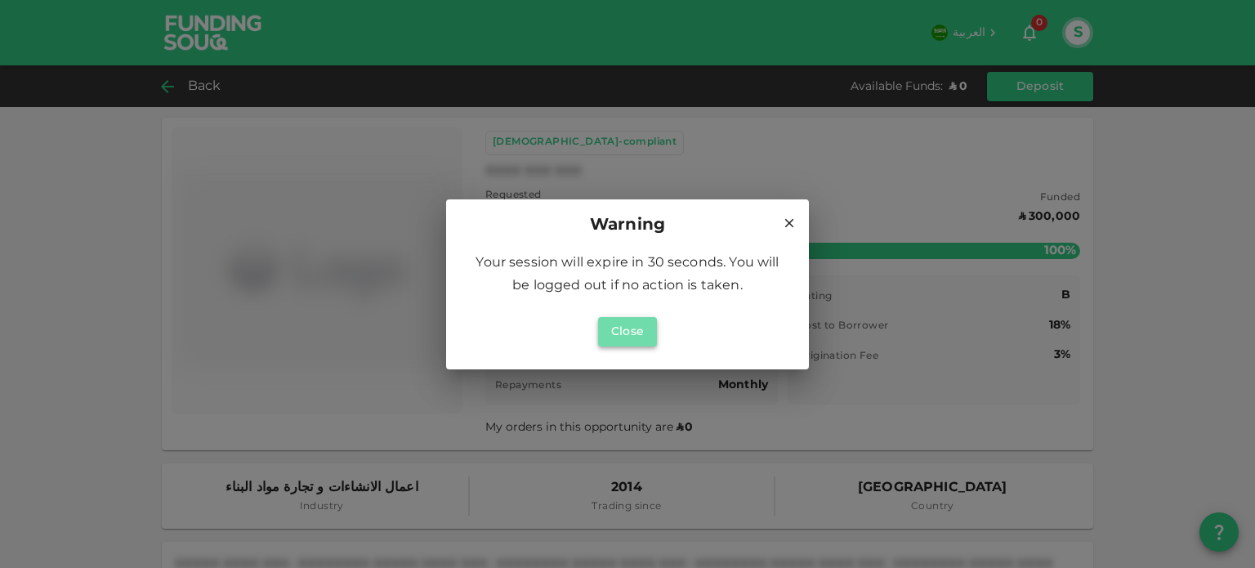
click at [619, 327] on button "Close" at bounding box center [627, 331] width 59 height 29
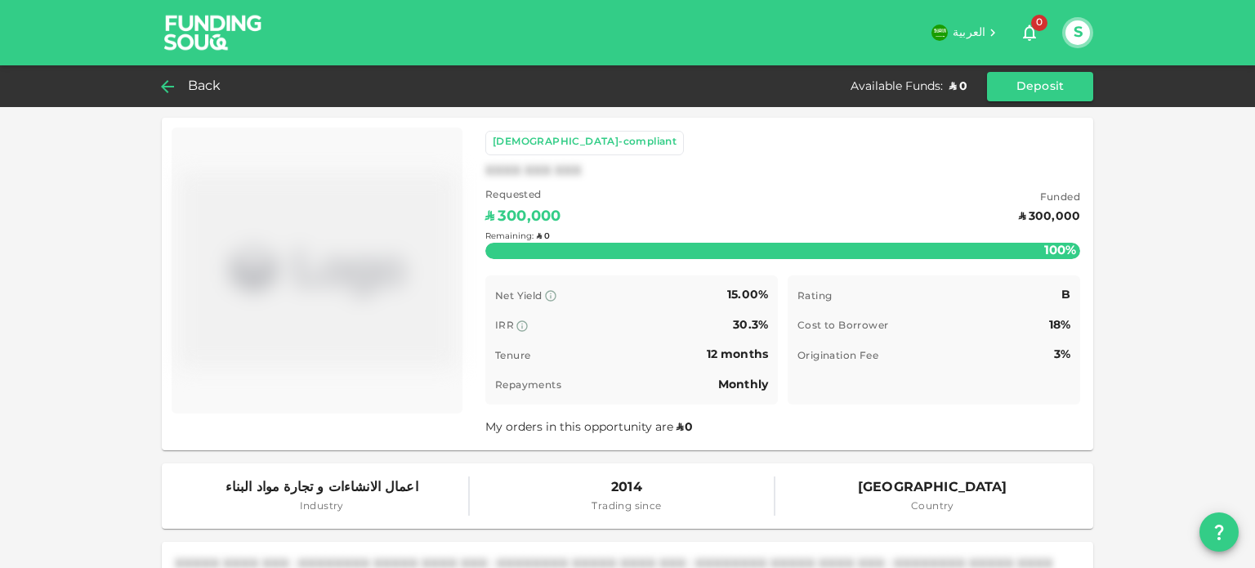
scroll to position [245, 0]
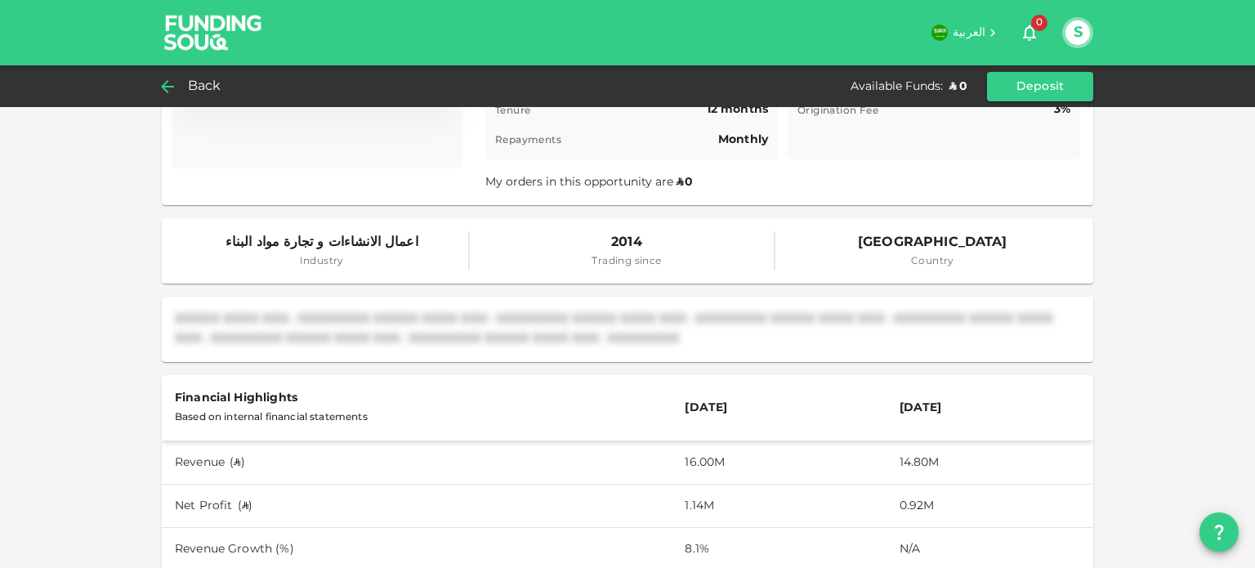
click at [450, 321] on div "XXXXX XXXX XXX : XXXXXXXX XXXXX XXXX XXX : XXXXXXXX XXXXX XXXX XXX : XXXXXXXX X…" at bounding box center [627, 329] width 905 height 39
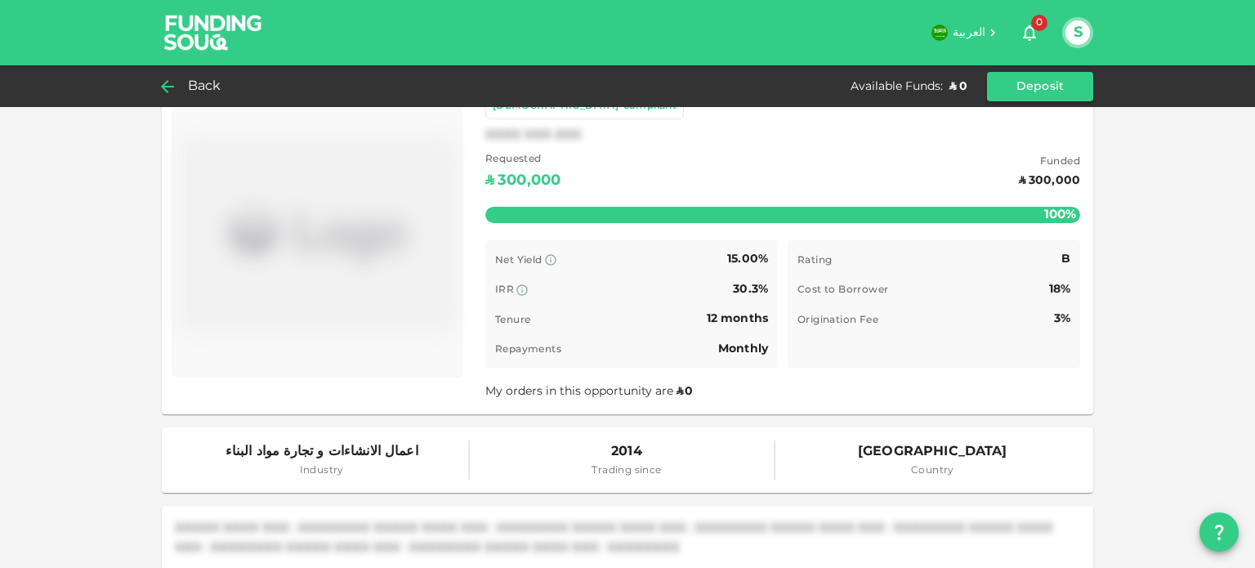
scroll to position [0, 0]
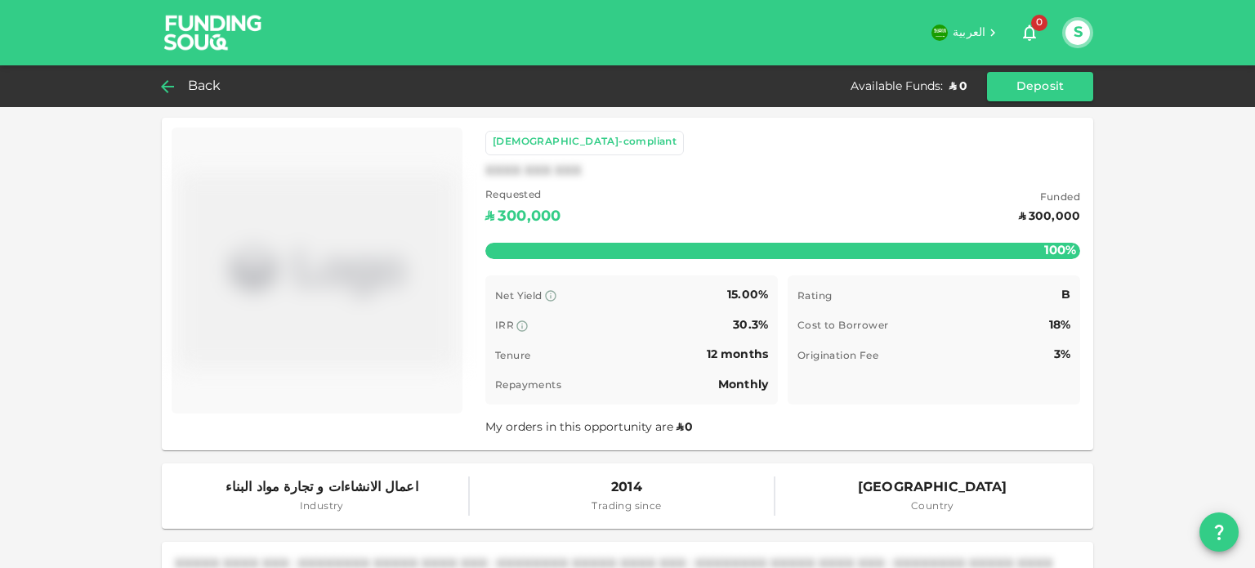
click at [199, 91] on span "Back" at bounding box center [205, 86] width 34 height 23
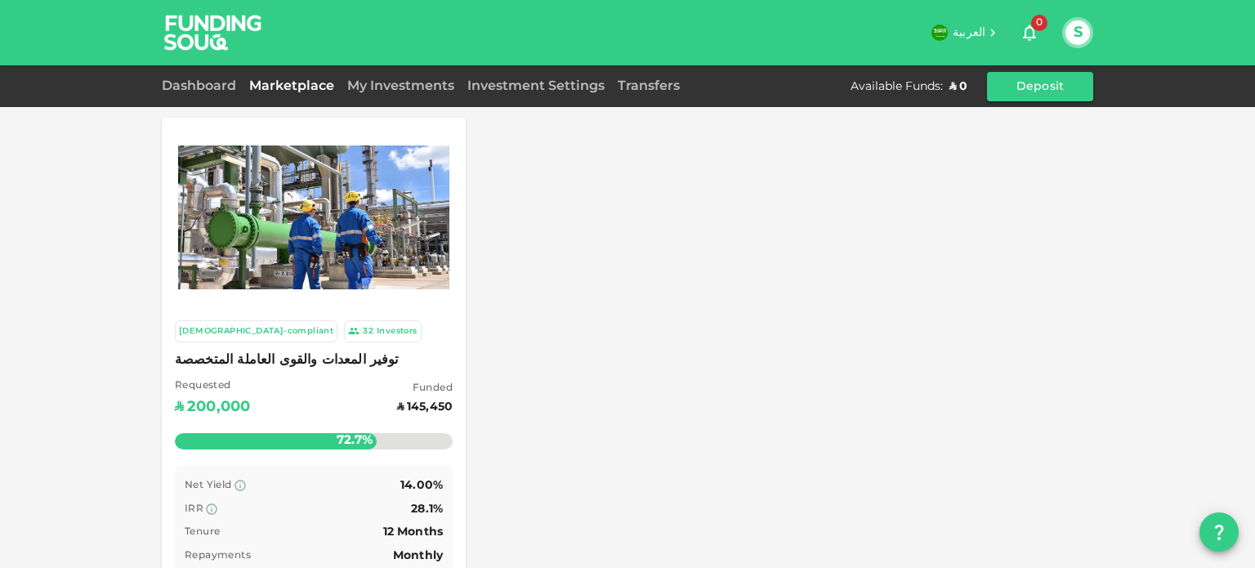
click at [509, 98] on div "Dashboard Marketplace My Investments Investment Settings Transfers Available Fu…" at bounding box center [628, 86] width 932 height 29
click at [511, 79] on div "Investment Settings" at bounding box center [536, 87] width 150 height 20
click at [510, 87] on link "Investment Settings" at bounding box center [536, 86] width 150 height 12
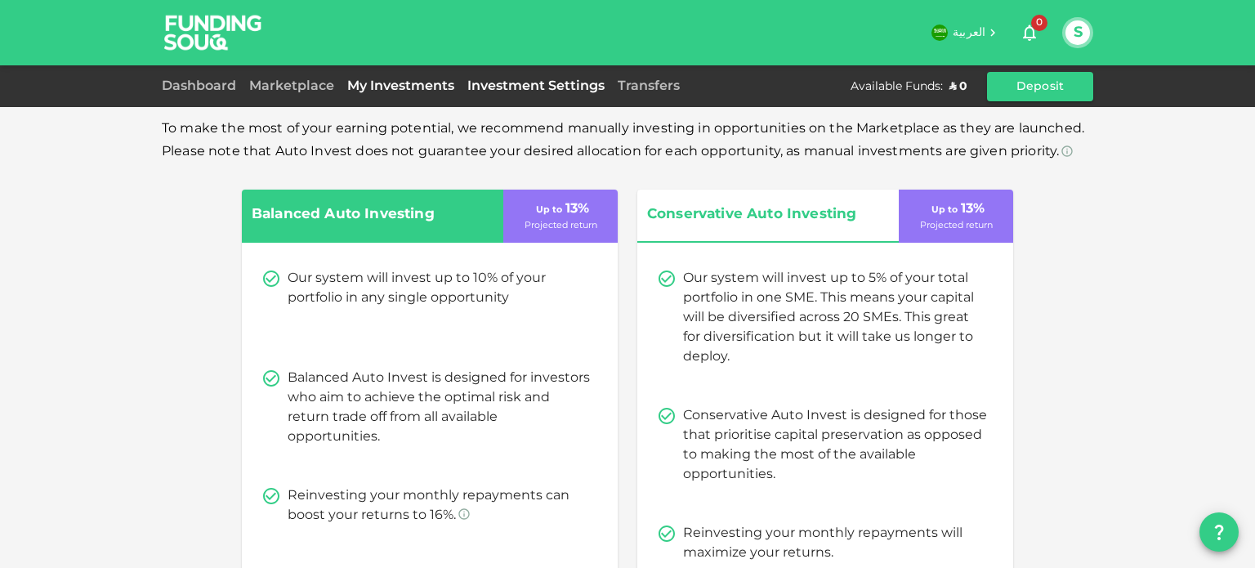
click at [384, 86] on link "My Investments" at bounding box center [401, 86] width 120 height 12
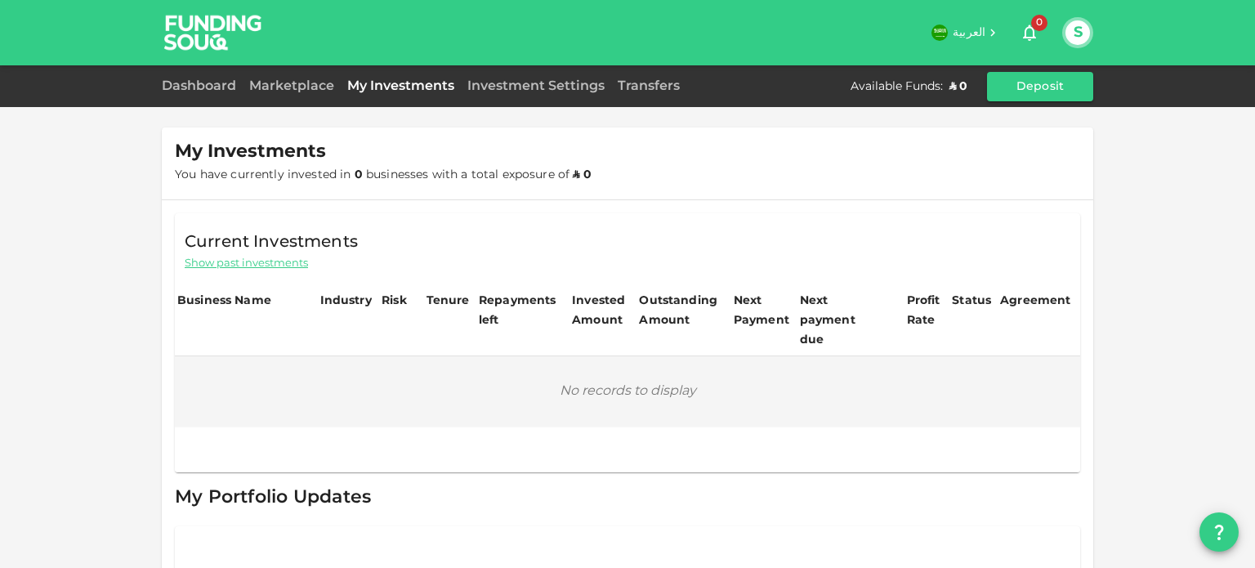
drag, startPoint x: 384, startPoint y: 86, endPoint x: 35, endPoint y: 296, distance: 407.3
click at [35, 296] on div "My Investments You have currently invested in 0 businesses with a total exposur…" at bounding box center [627, 323] width 1255 height 647
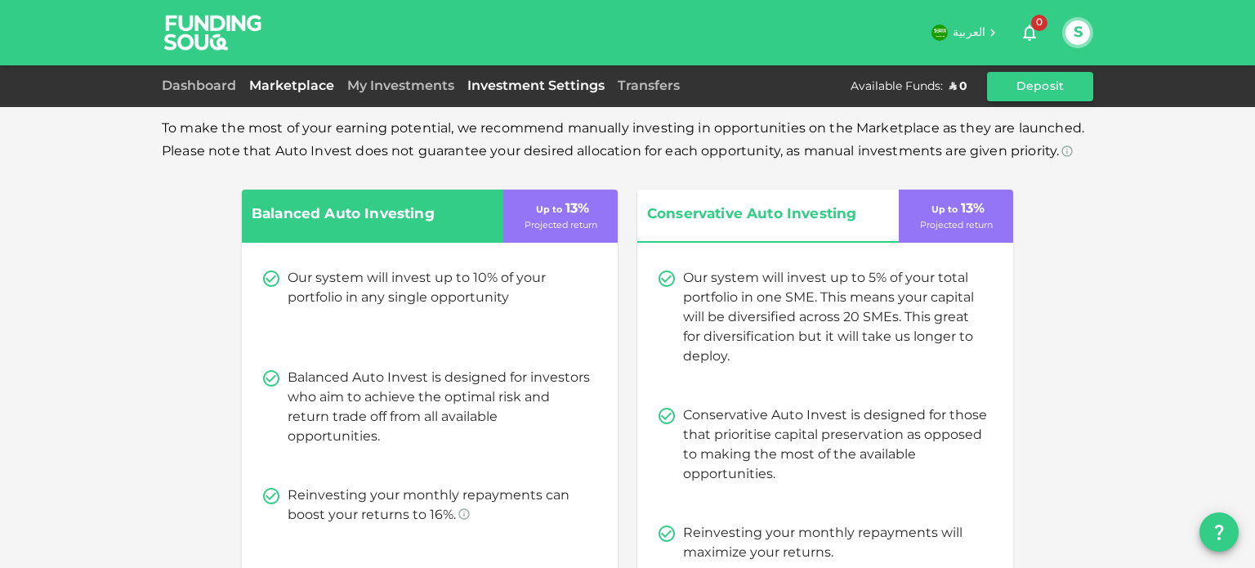
click at [275, 87] on link "Marketplace" at bounding box center [292, 86] width 98 height 12
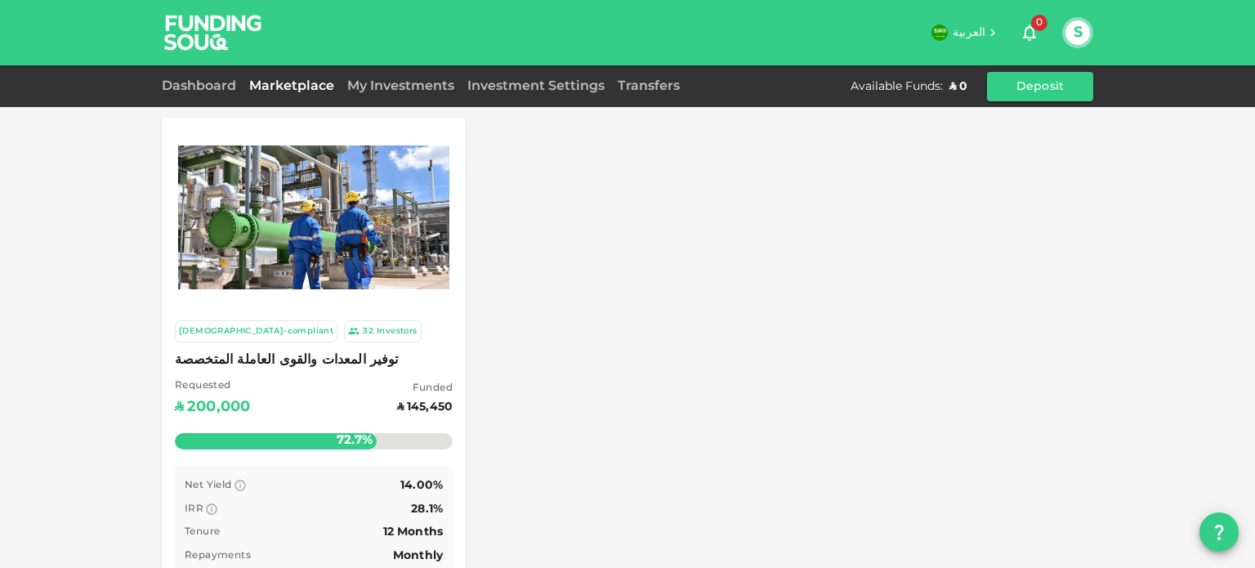
drag, startPoint x: 275, startPoint y: 87, endPoint x: 141, endPoint y: 172, distance: 159.8
click at [141, 172] on div "Sharia-compliant 32 Investors توفير المعدات والقوى العاملة المتخصصة Requested ʢ…" at bounding box center [627, 543] width 1255 height 1086
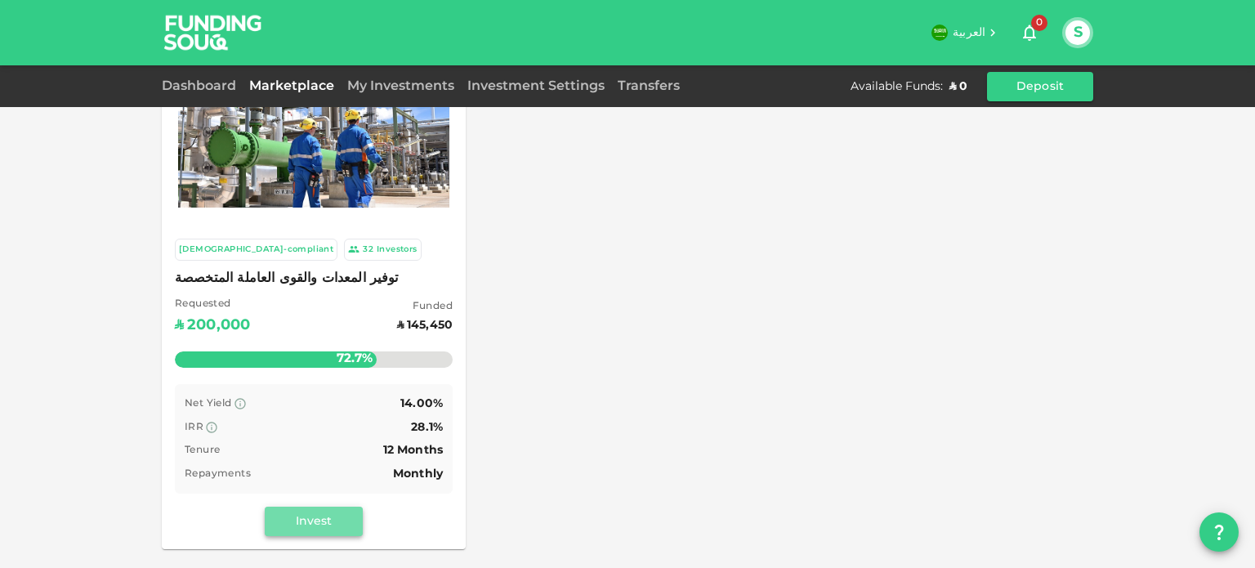
click at [317, 513] on button "Invest" at bounding box center [314, 521] width 98 height 29
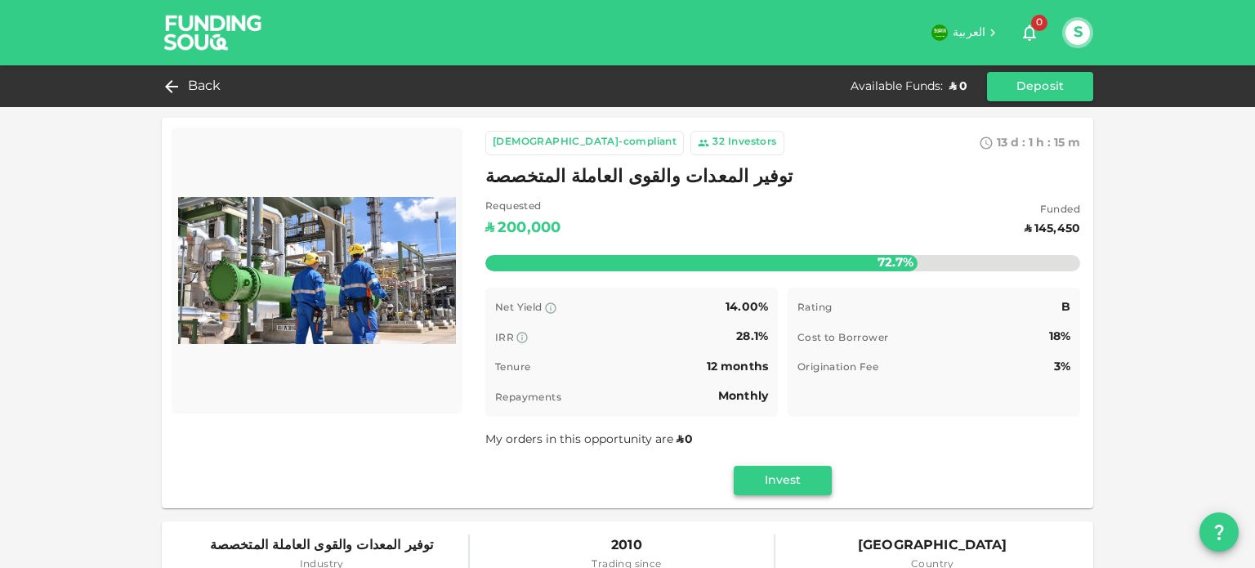
click at [760, 490] on button "Invest" at bounding box center [783, 480] width 98 height 29
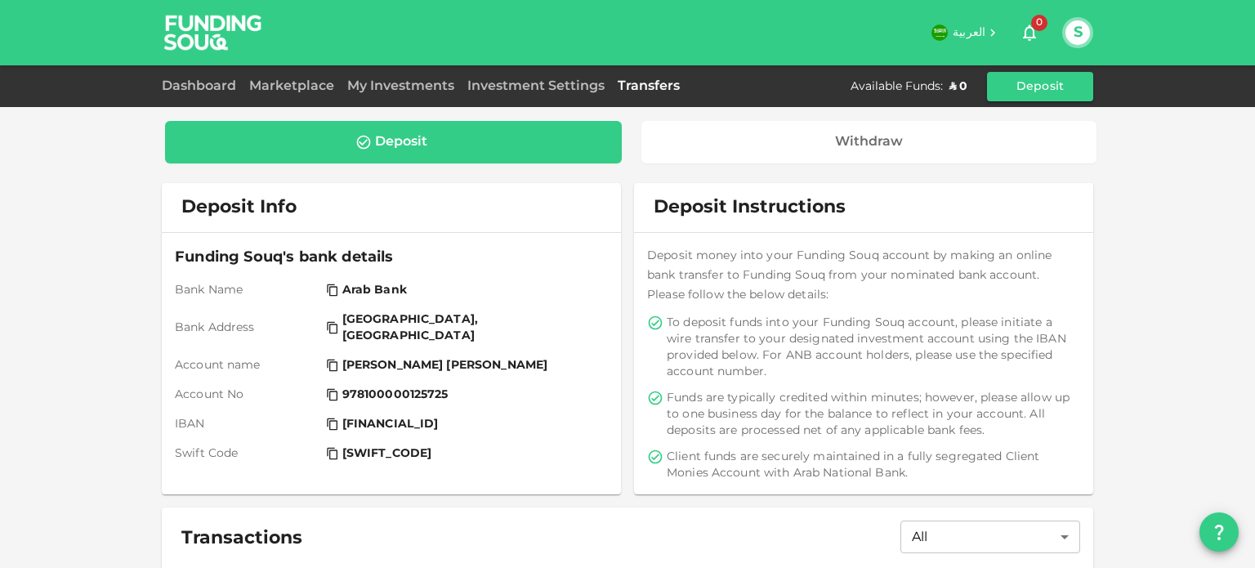
click at [490, 156] on div "Deposit" at bounding box center [393, 142] width 457 height 42
click at [400, 143] on div "Deposit" at bounding box center [401, 142] width 52 height 16
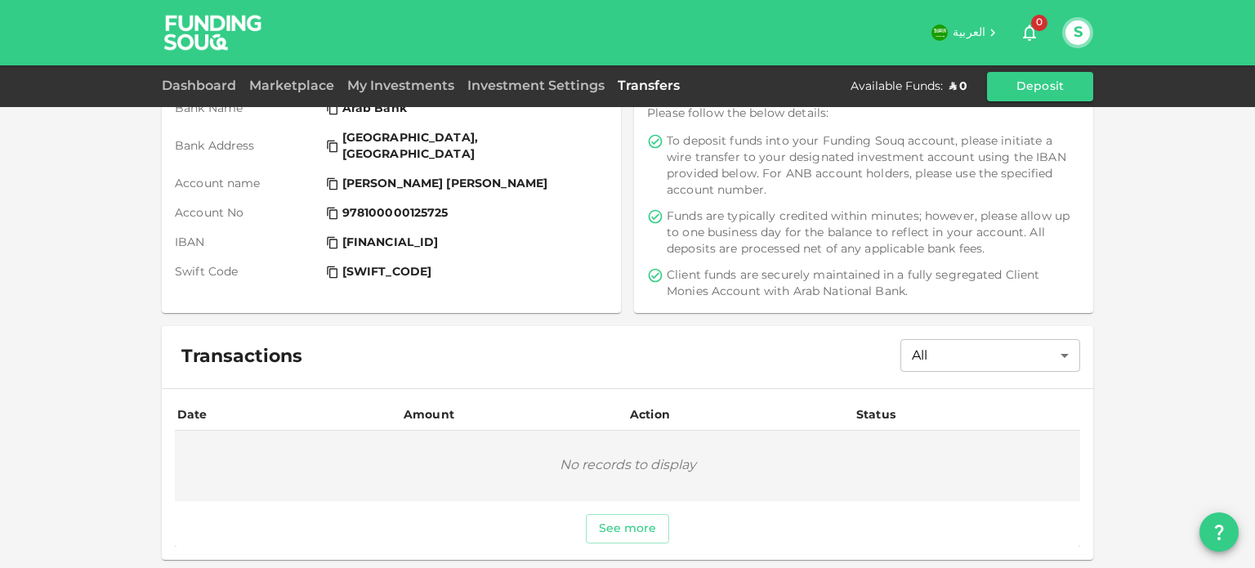
scroll to position [183, 0]
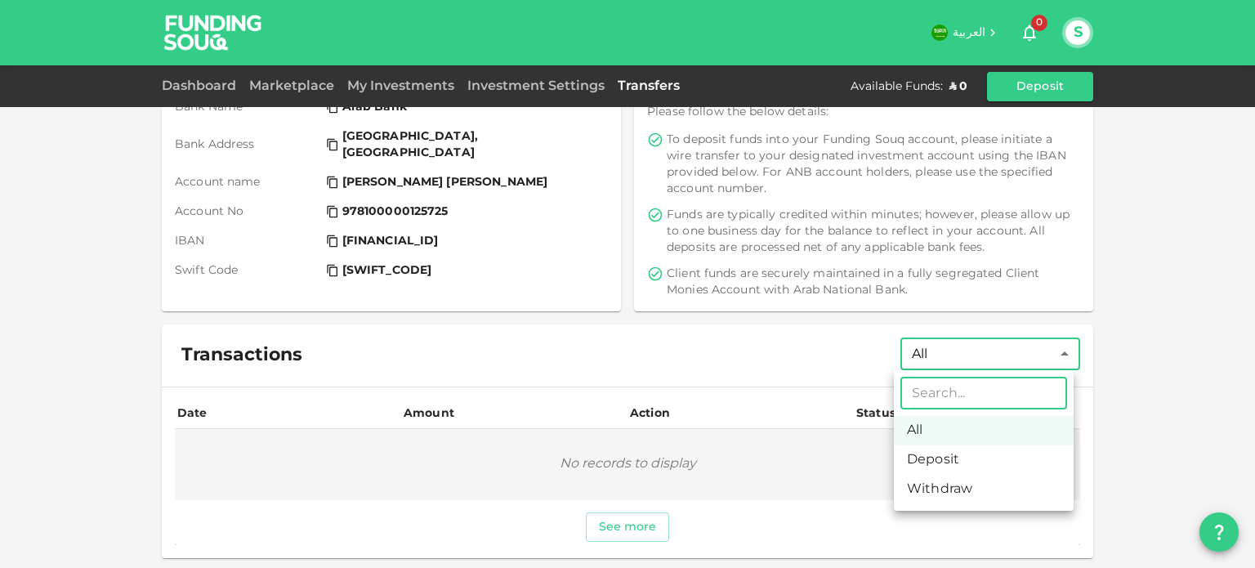
click at [935, 346] on body "العربية 0 S Dashboard Marketplace My Investments Investment Settings Transfers …" at bounding box center [627, 284] width 1255 height 568
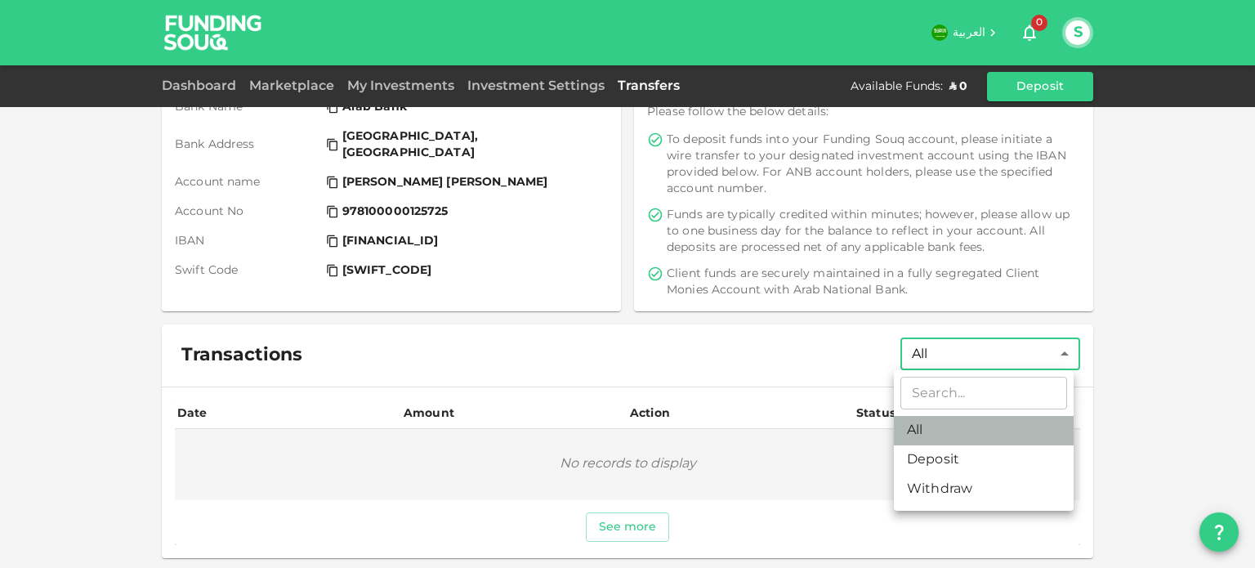
drag, startPoint x: 935, startPoint y: 424, endPoint x: 834, endPoint y: 387, distance: 107.8
click at [934, 424] on li "All" at bounding box center [984, 430] width 180 height 29
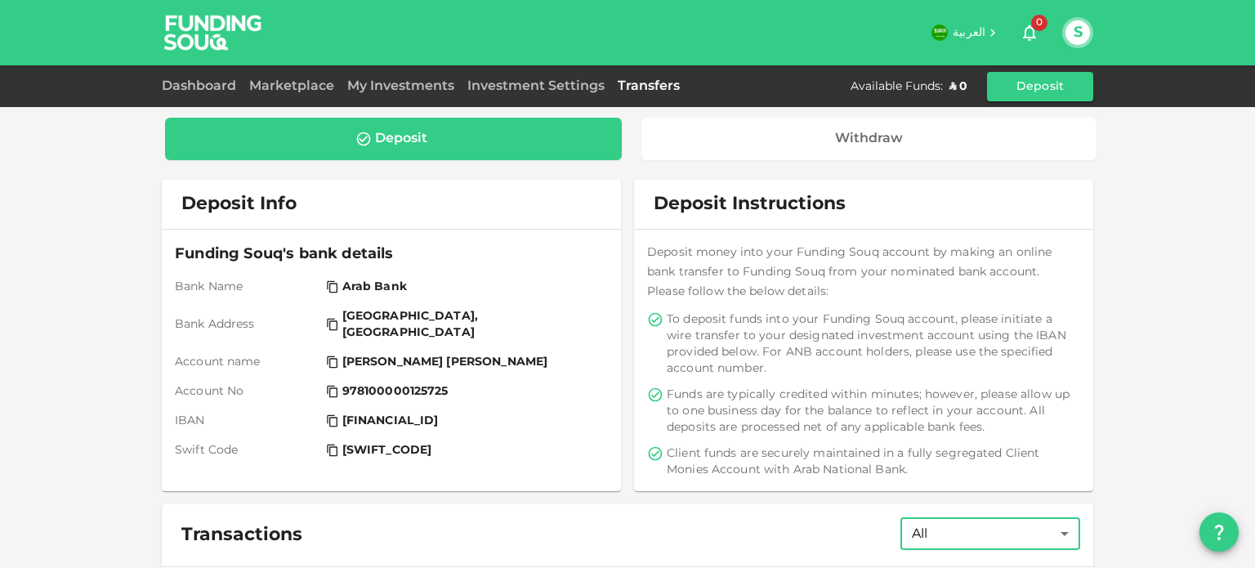
scroll to position [0, 0]
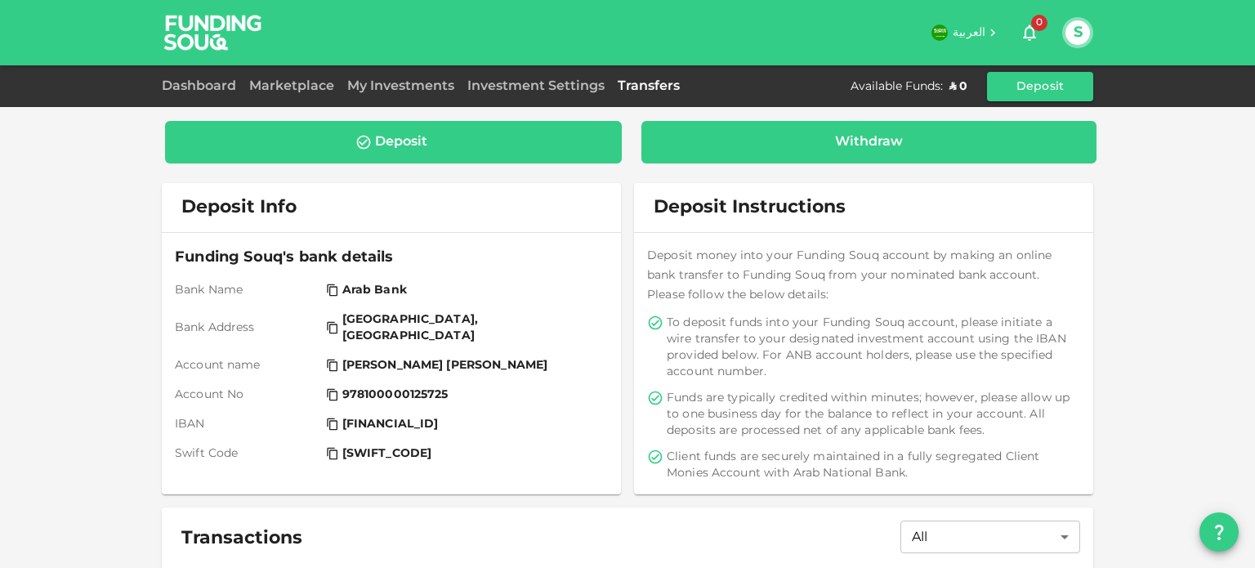
click at [836, 140] on div "Withdraw" at bounding box center [869, 142] width 68 height 16
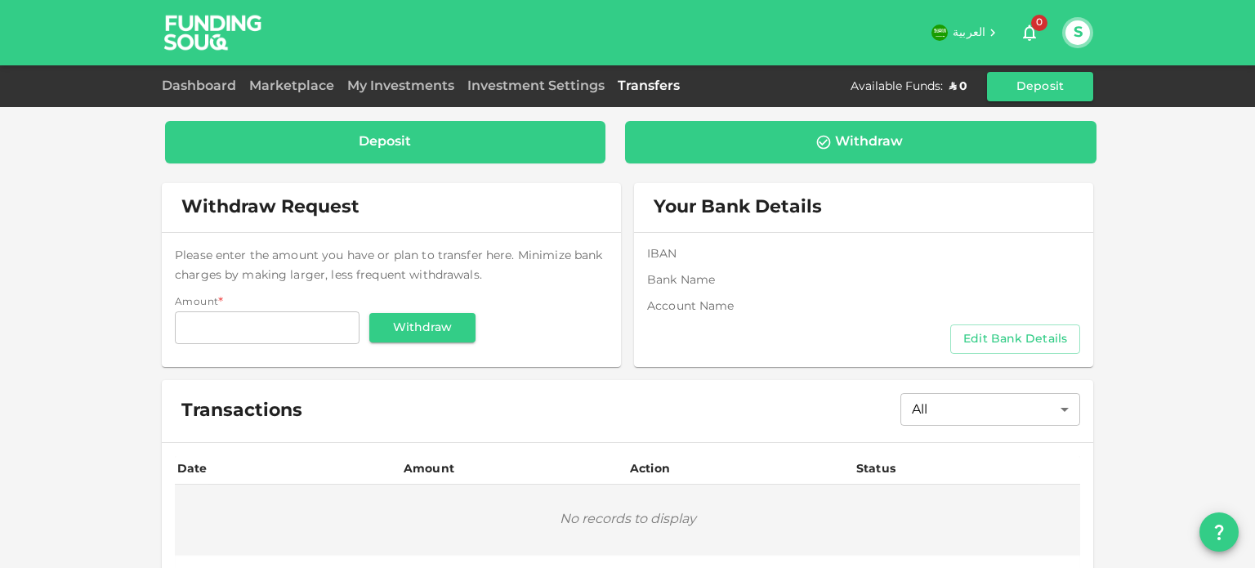
click at [402, 153] on div "Deposit" at bounding box center [385, 142] width 440 height 42
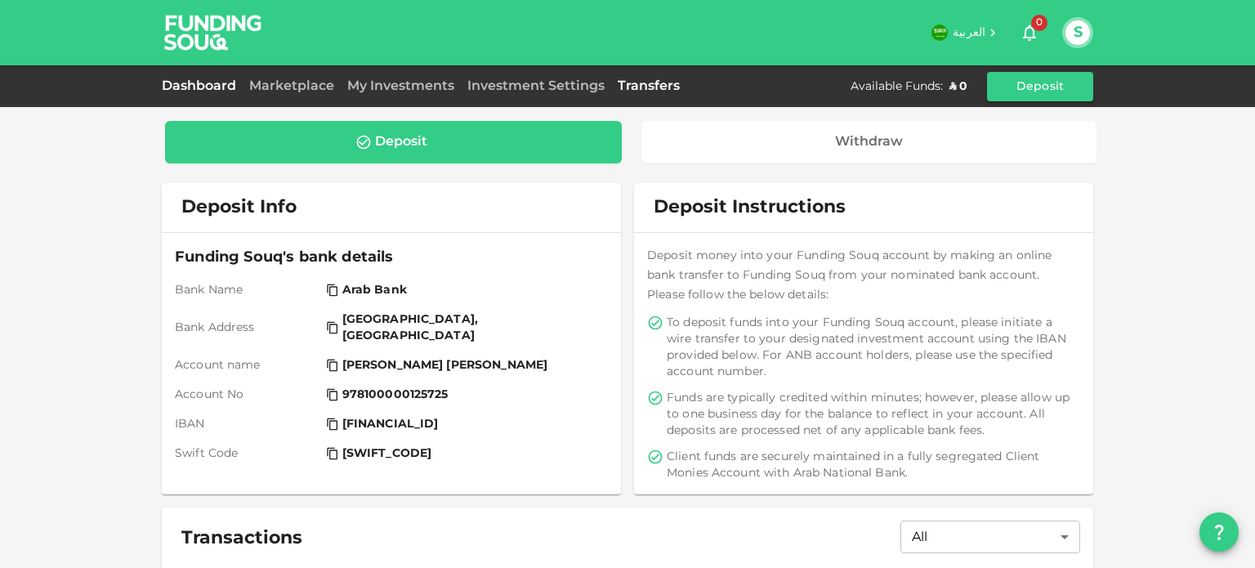
click at [203, 91] on link "Dashboard" at bounding box center [202, 86] width 81 height 12
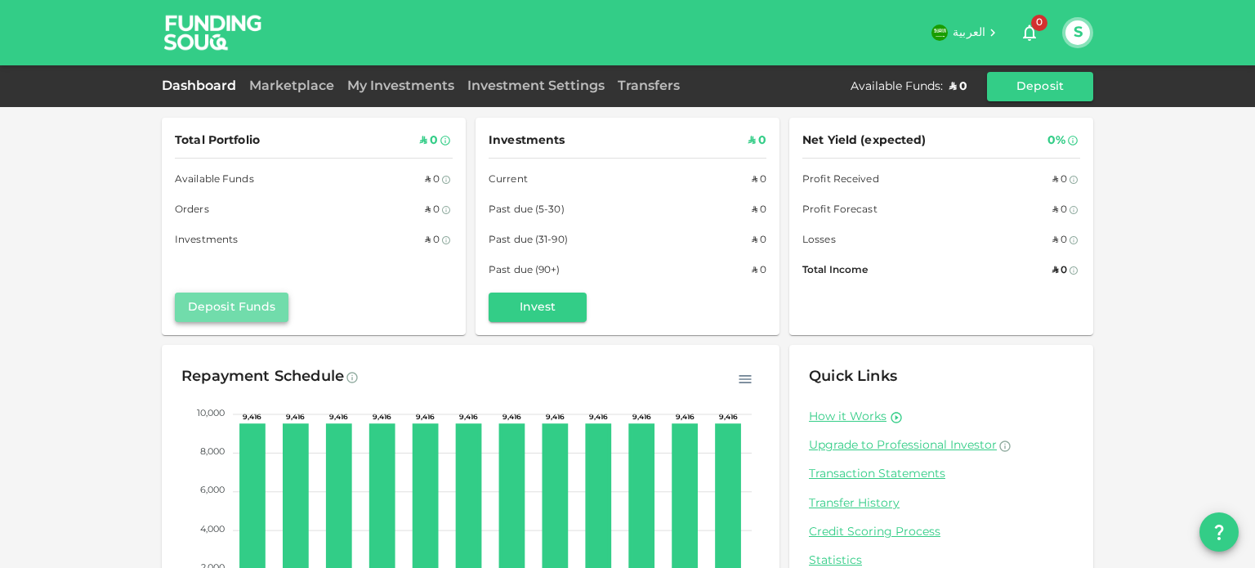
click at [219, 306] on button "Deposit Funds" at bounding box center [232, 307] width 114 height 29
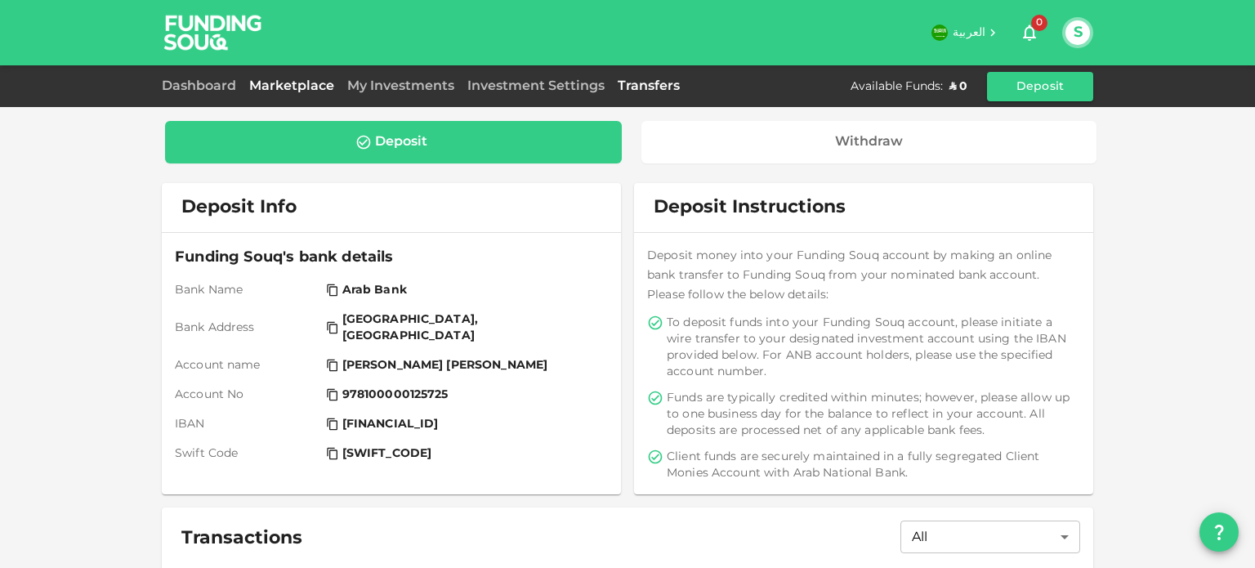
click at [299, 87] on link "Marketplace" at bounding box center [292, 86] width 98 height 12
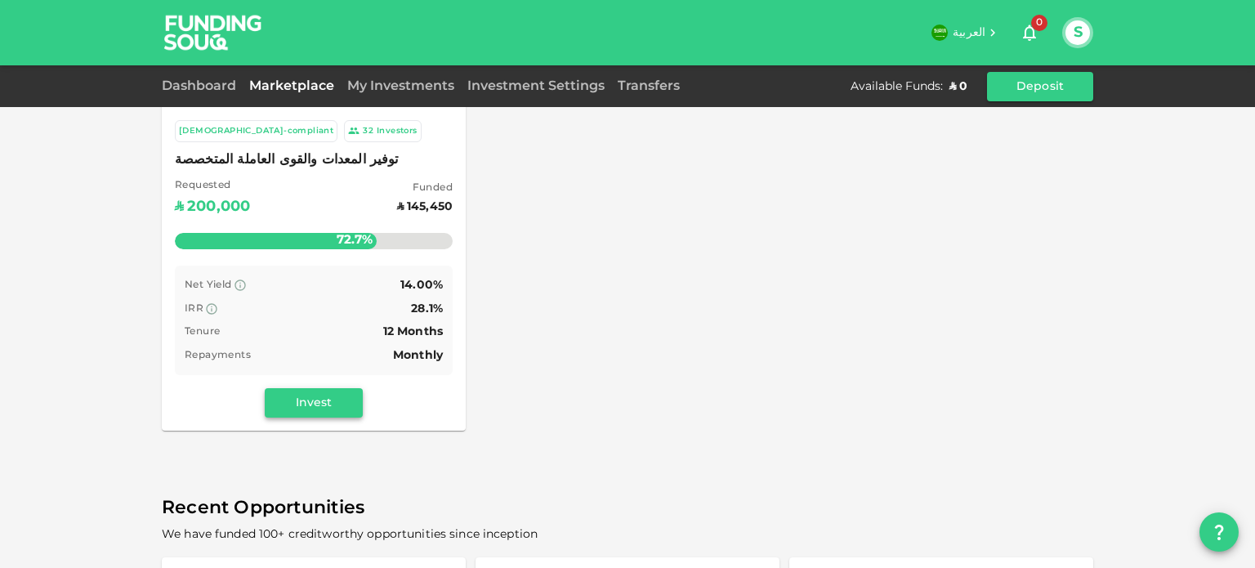
scroll to position [163, 0]
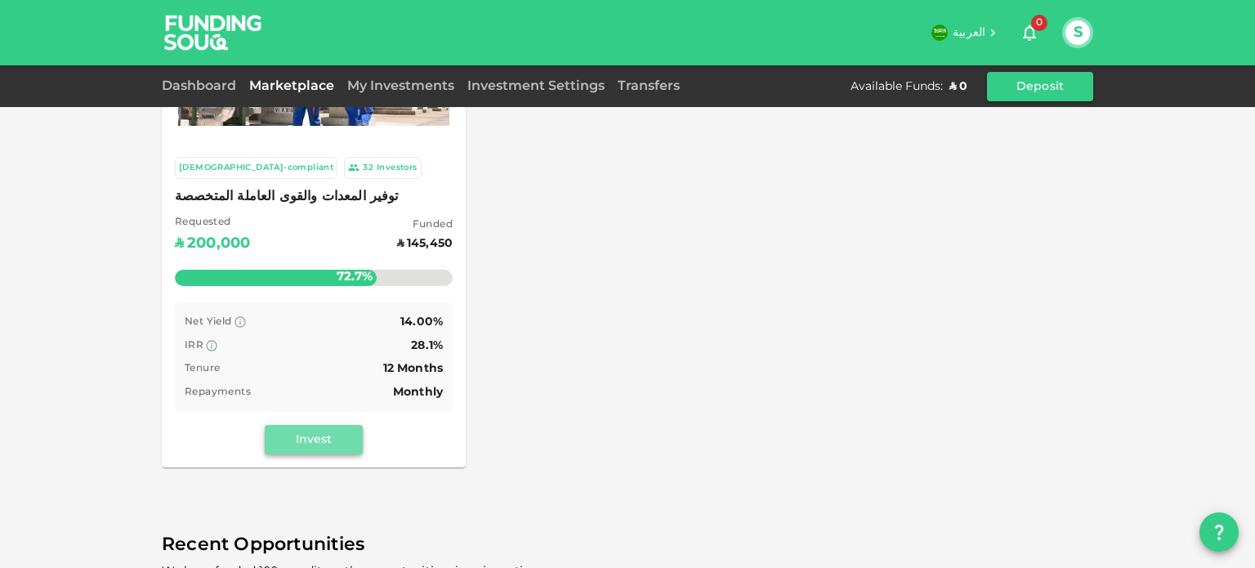
click at [320, 445] on button "Invest" at bounding box center [314, 439] width 98 height 29
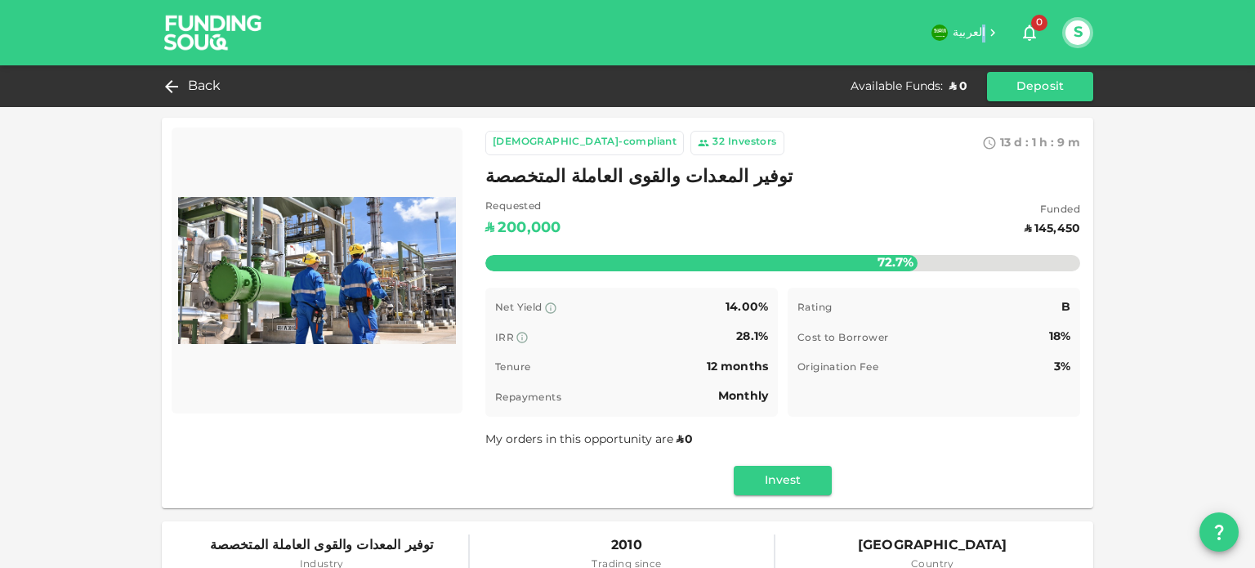
click at [984, 25] on h6 "العربية" at bounding box center [969, 34] width 33 height 18
